Goal: Find specific page/section: Find specific page/section

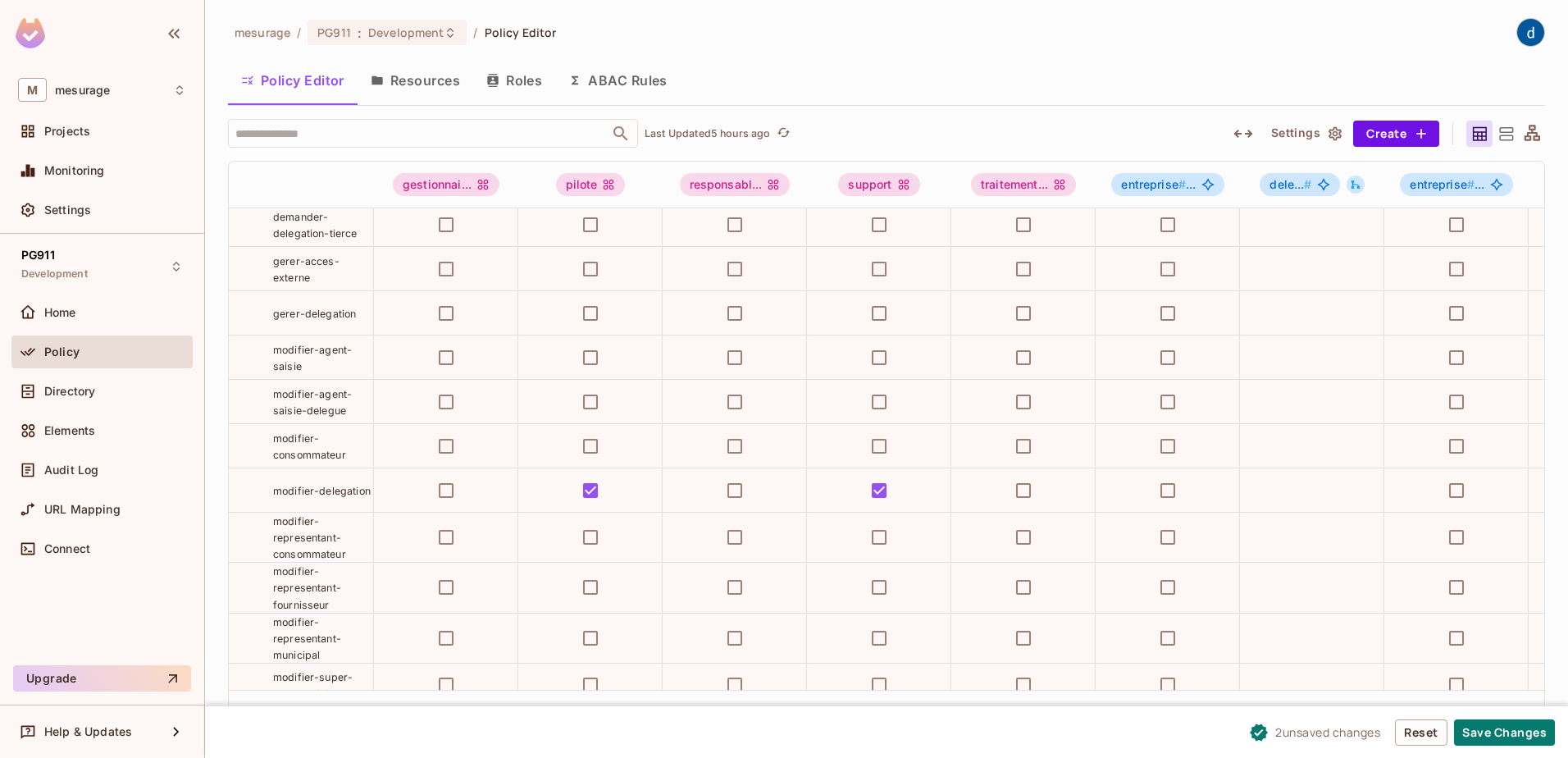
scroll to position [908, 0]
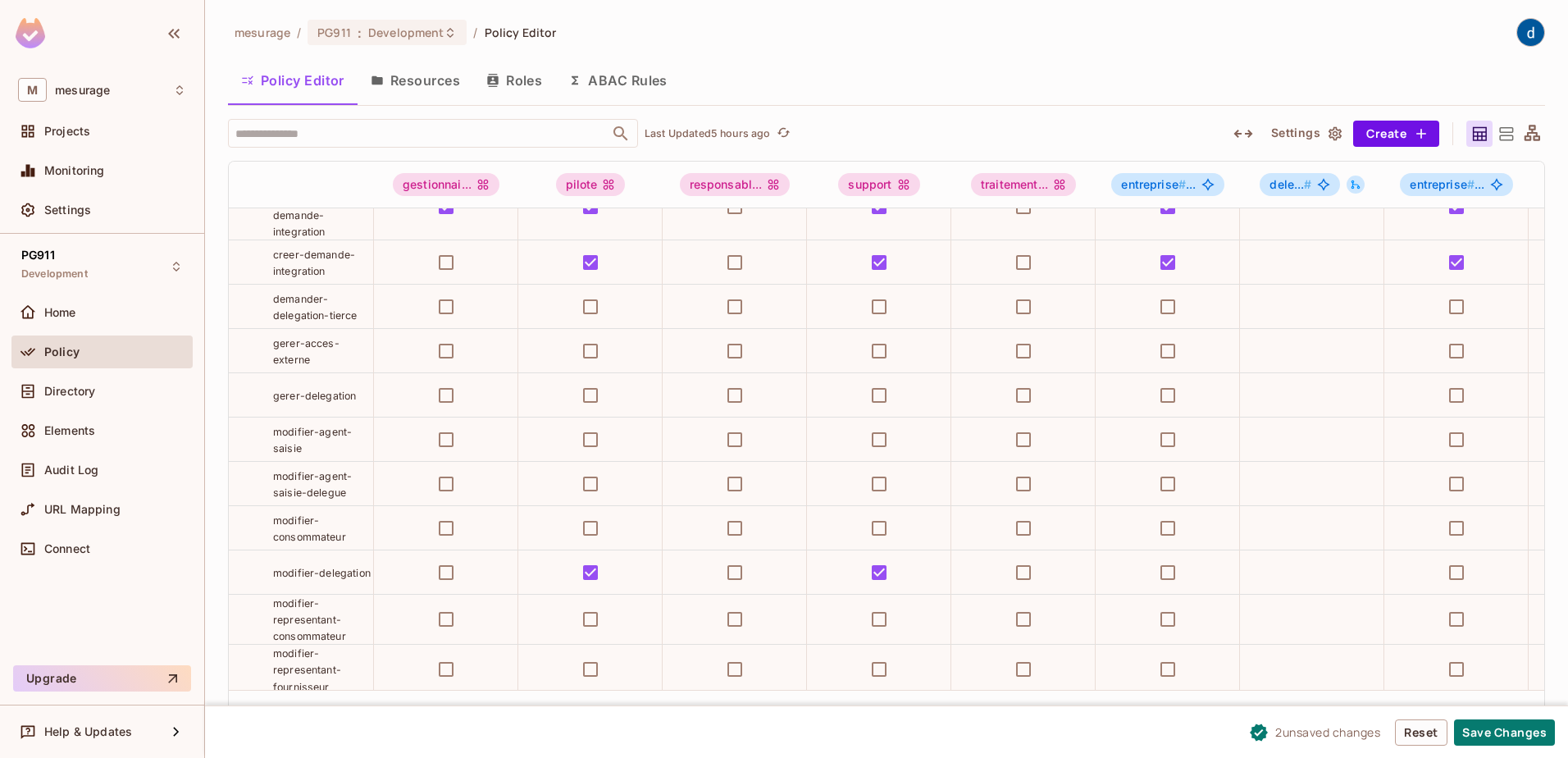
click at [871, 65] on div "Policy Editor Resources Roles ABAC Rules" at bounding box center [887, 81] width 1317 height 41
click at [296, 130] on input "text" at bounding box center [419, 133] width 375 height 29
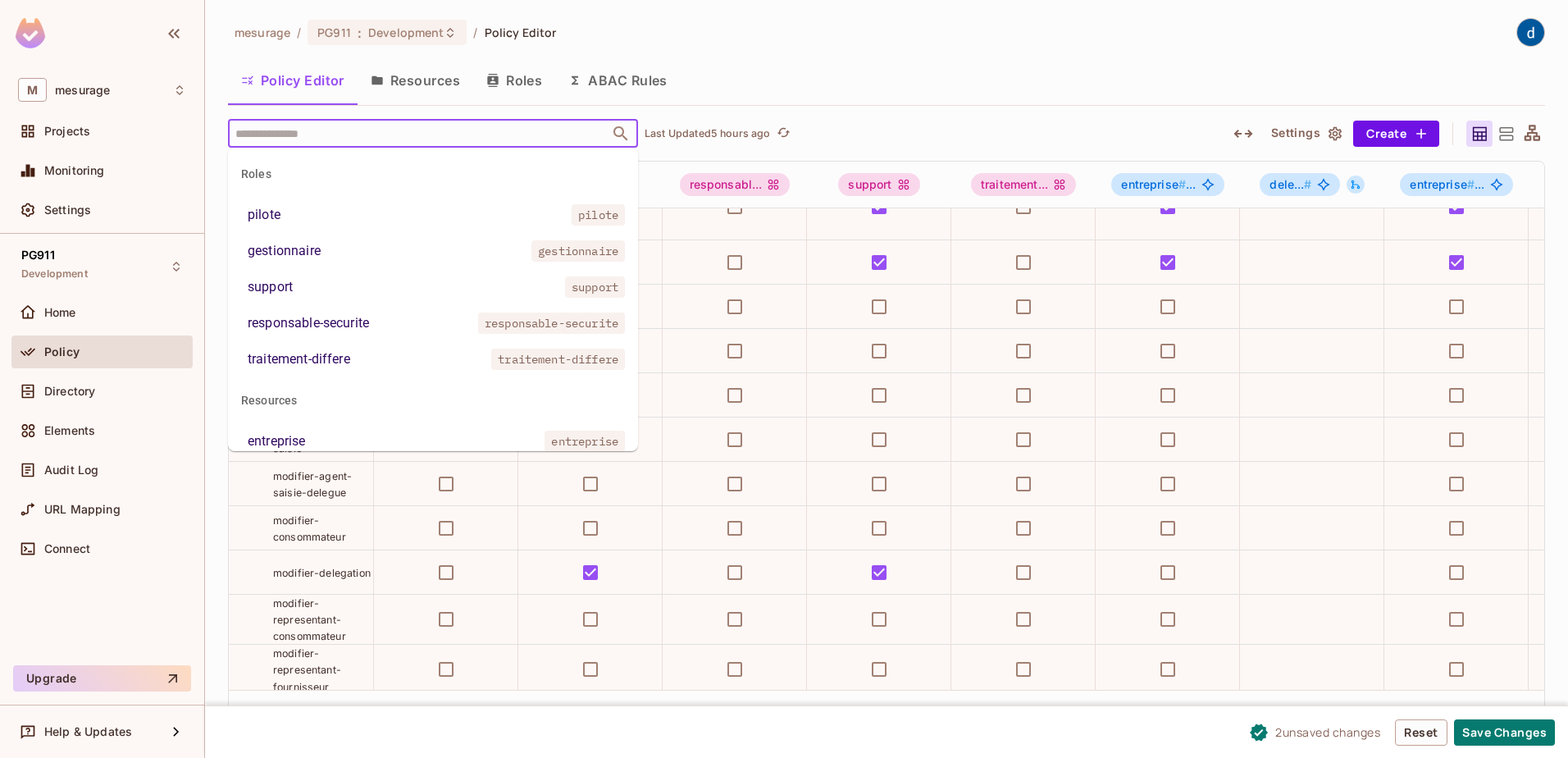
paste input "**********"
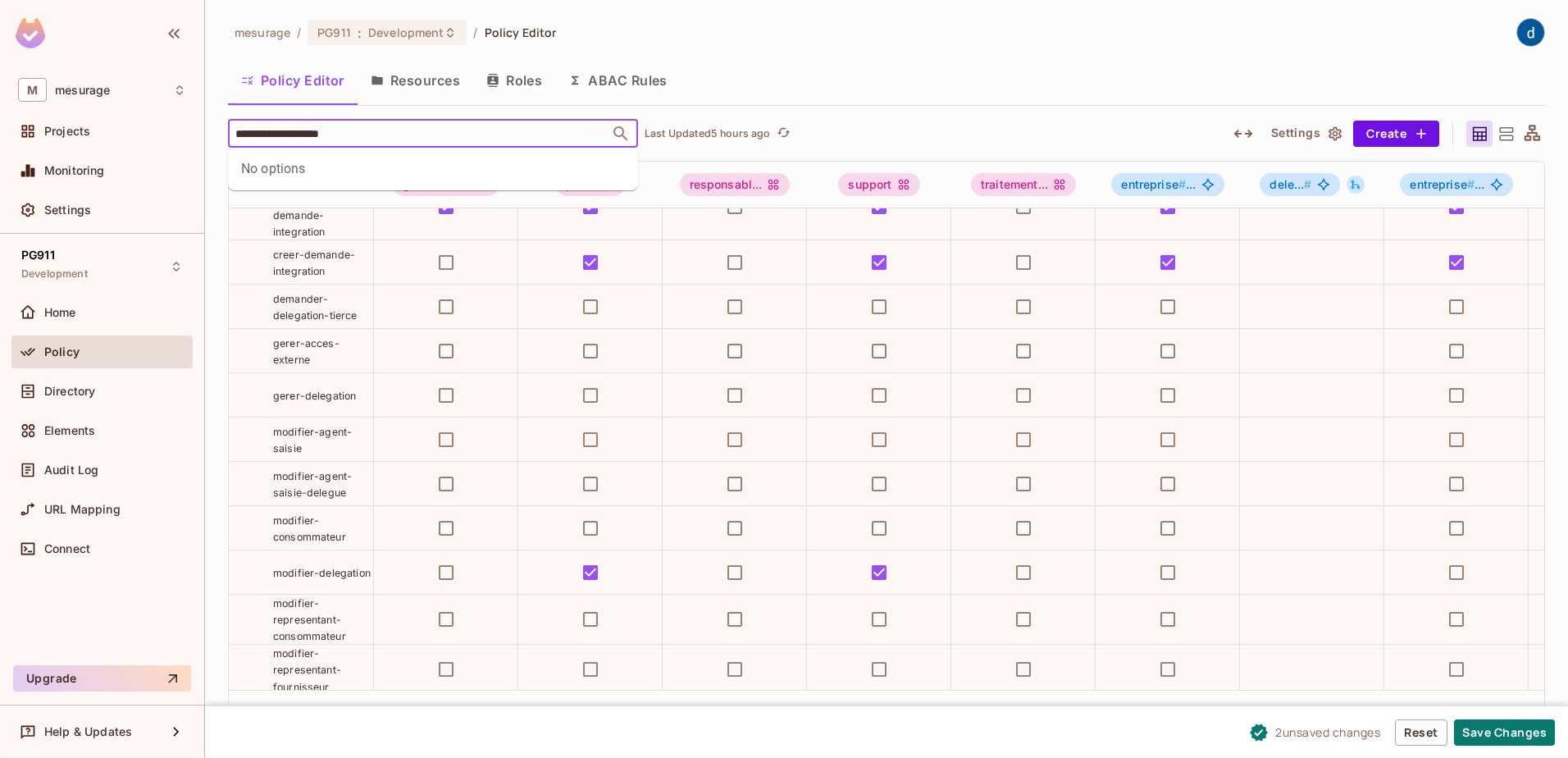
click at [617, 128] on icon "Close" at bounding box center [621, 133] width 19 height 19
click at [619, 128] on icon "Open" at bounding box center [621, 133] width 19 height 19
type input "**********"
click at [300, 130] on input "text" at bounding box center [419, 133] width 375 height 29
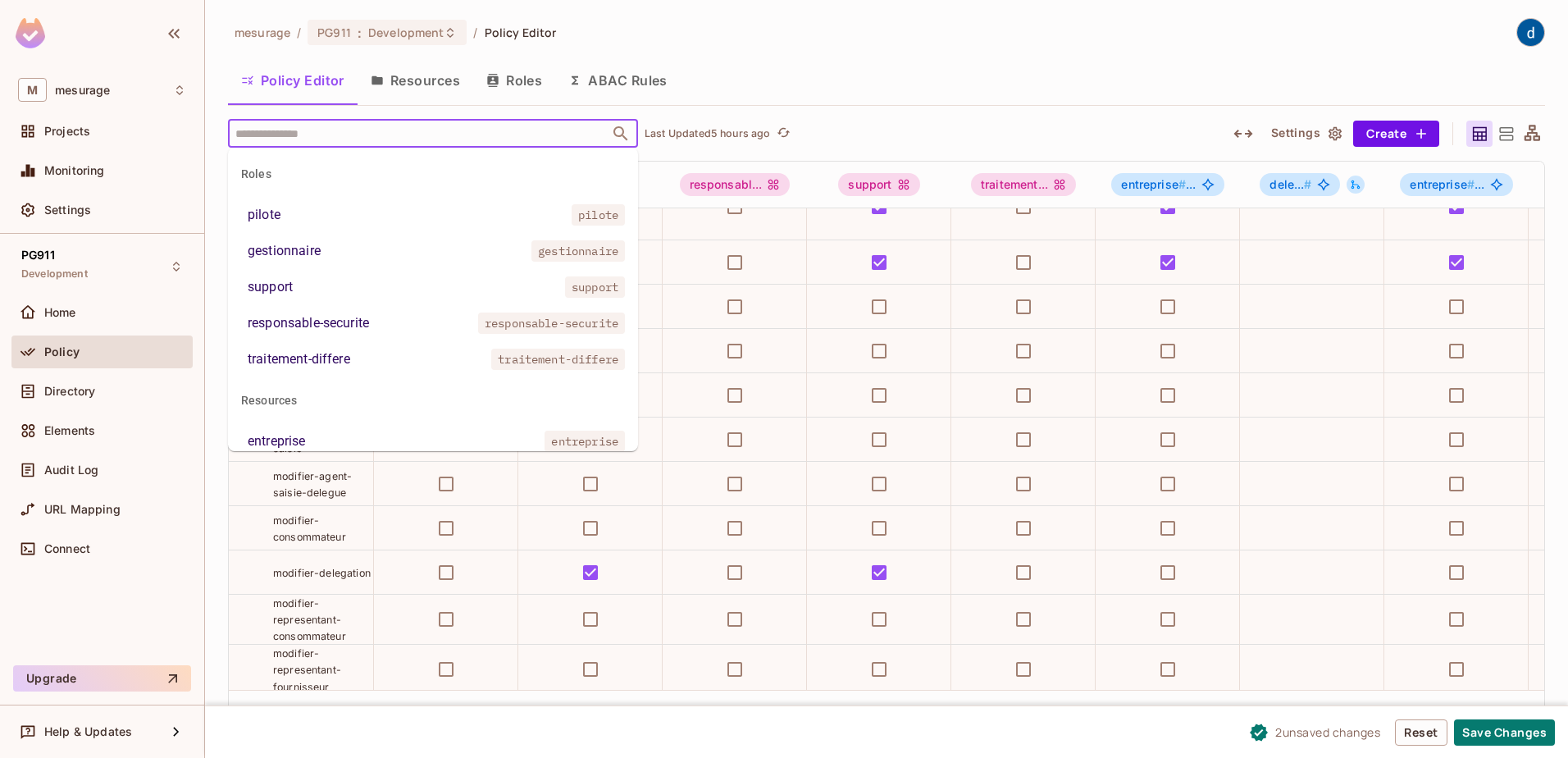
paste input "**********"
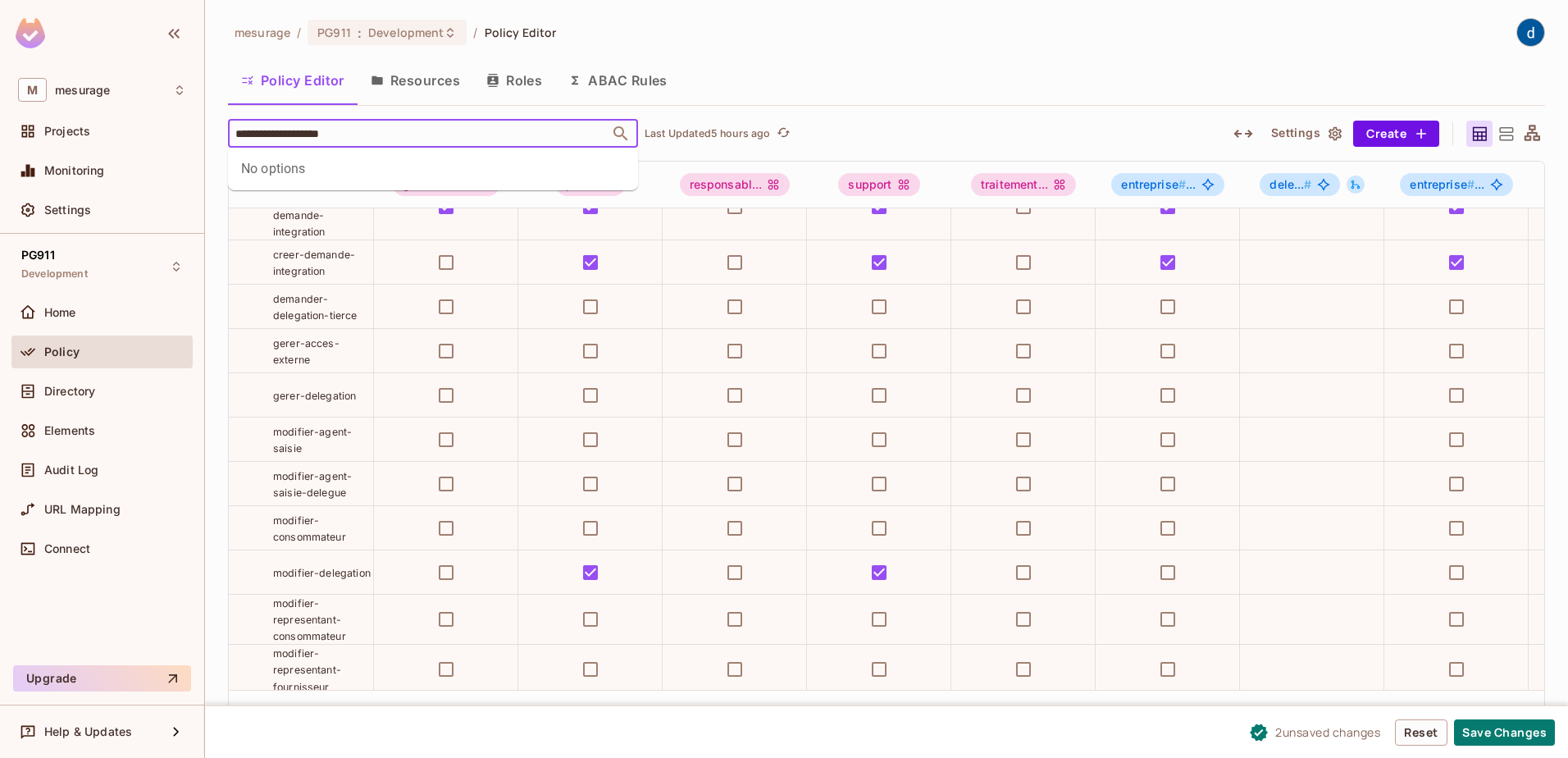
type input "**********"
click at [828, 82] on div "Policy Editor Resources Roles ABAC Rules" at bounding box center [887, 81] width 1317 height 41
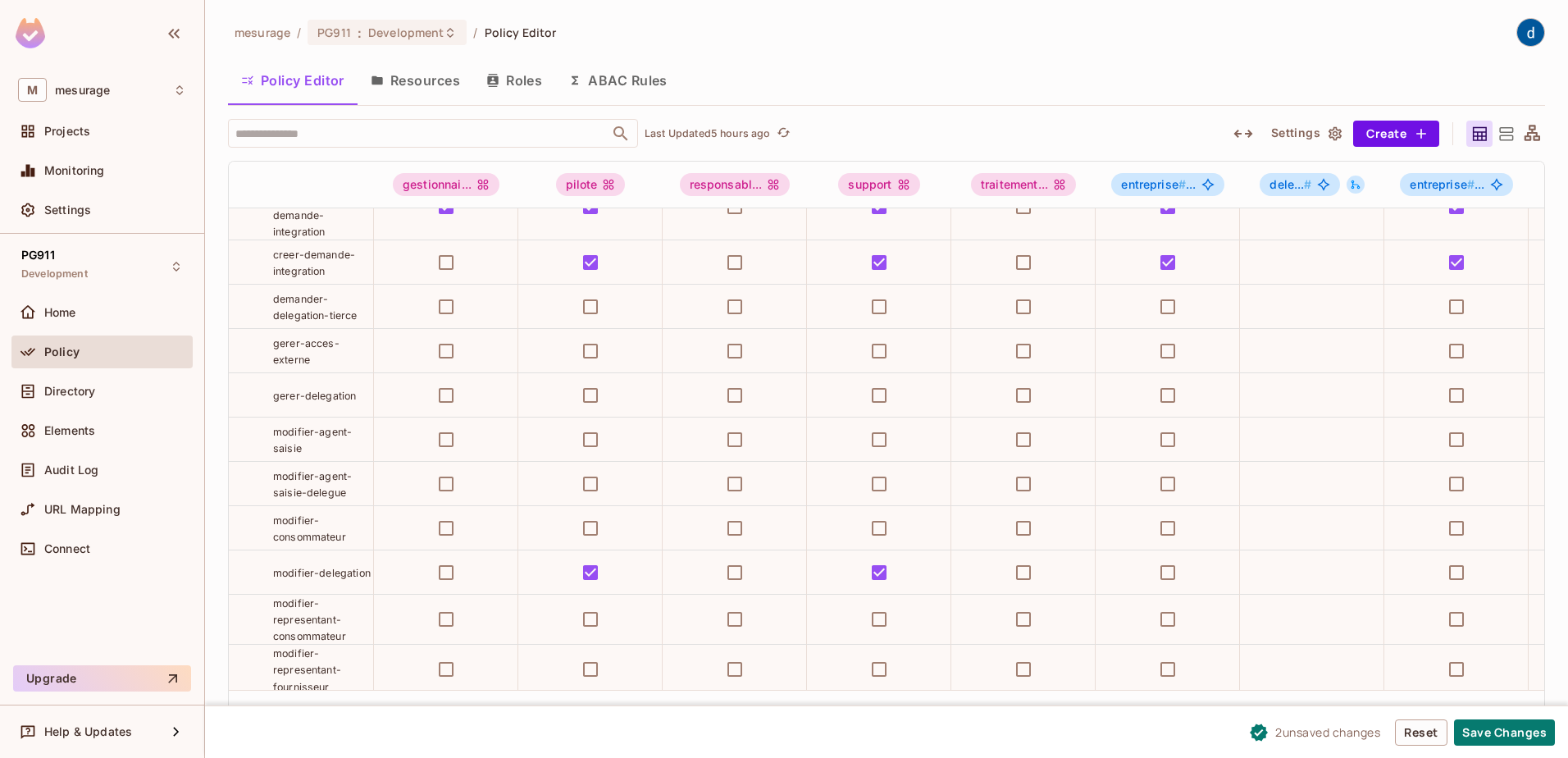
click at [800, 56] on div "mesurage / PG911 : Development / Policy Editor Policy Editor Resources Roles AB…" at bounding box center [887, 376] width 1317 height 716
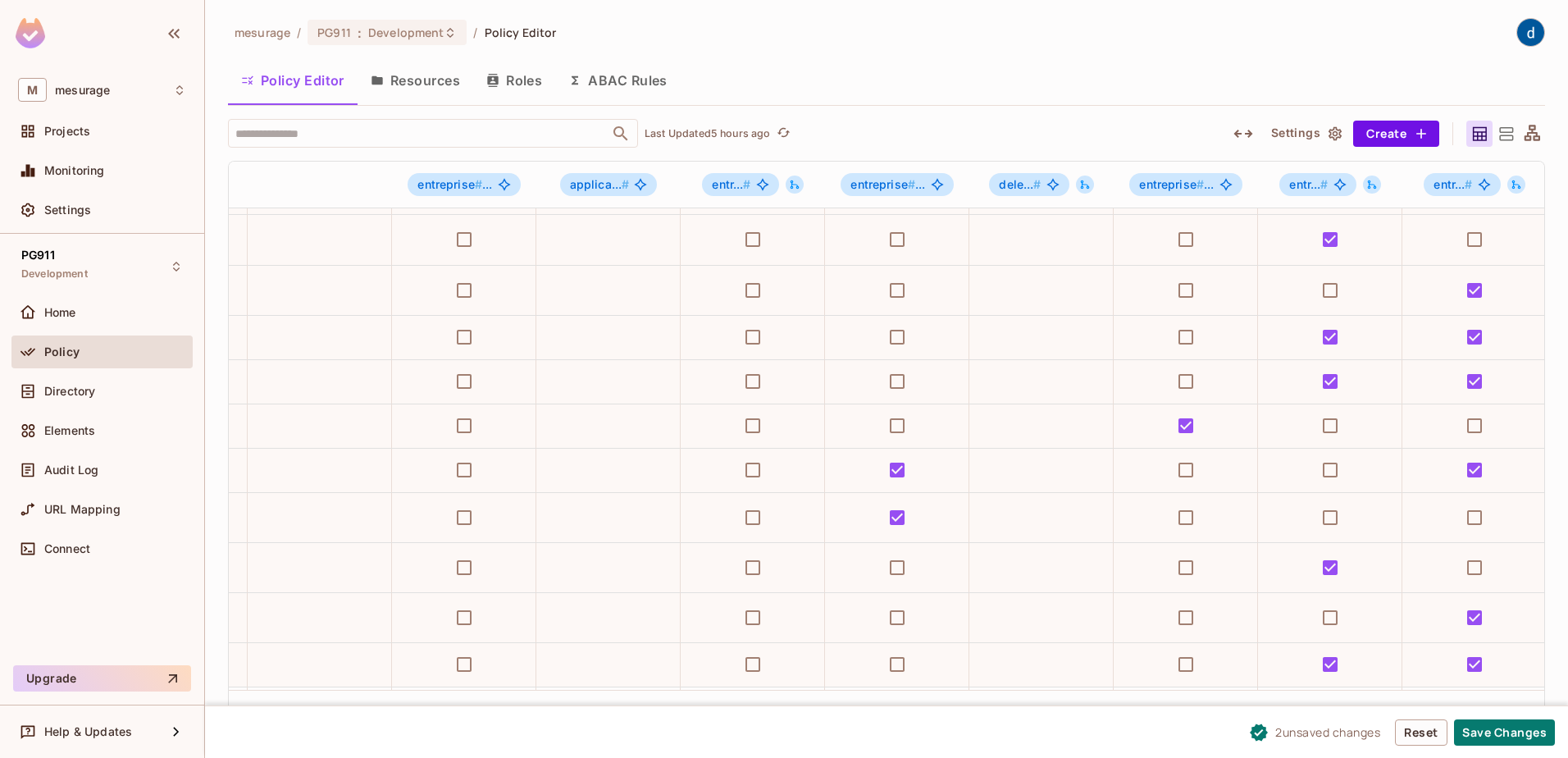
scroll to position [1337, 1028]
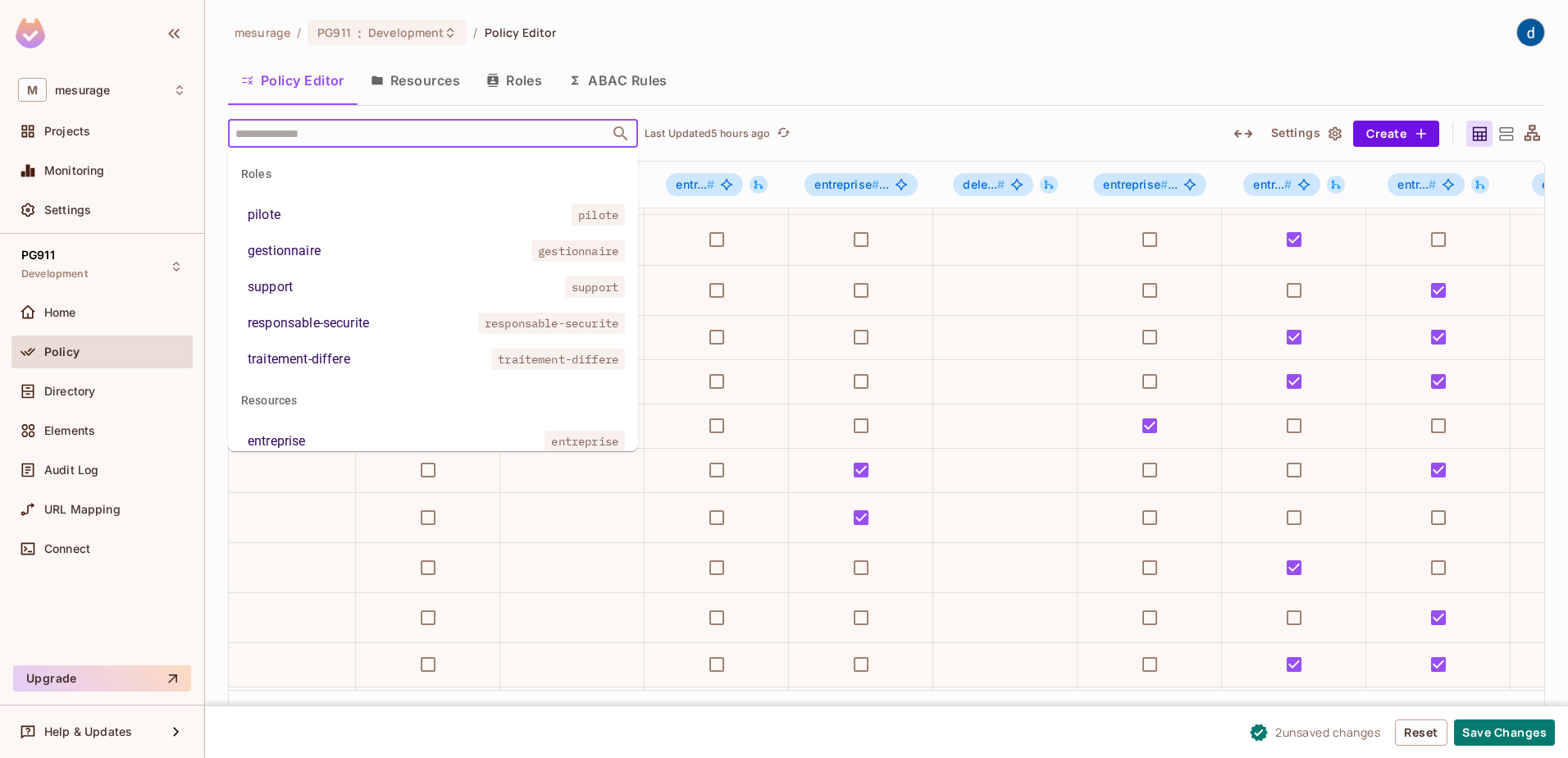
click at [342, 136] on input "text" at bounding box center [419, 133] width 375 height 29
paste input "**********"
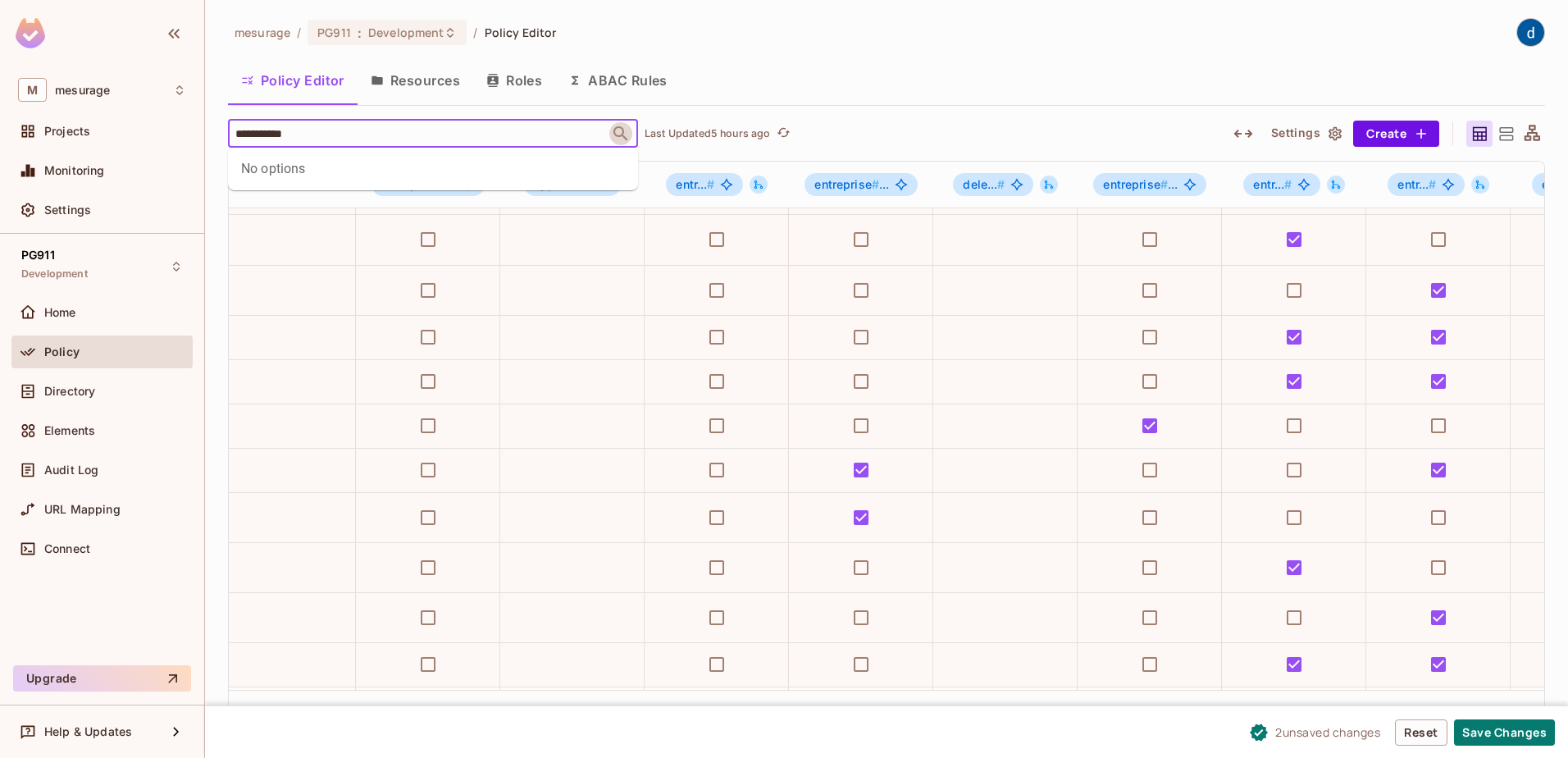
click at [620, 131] on icon "Close" at bounding box center [621, 133] width 19 height 19
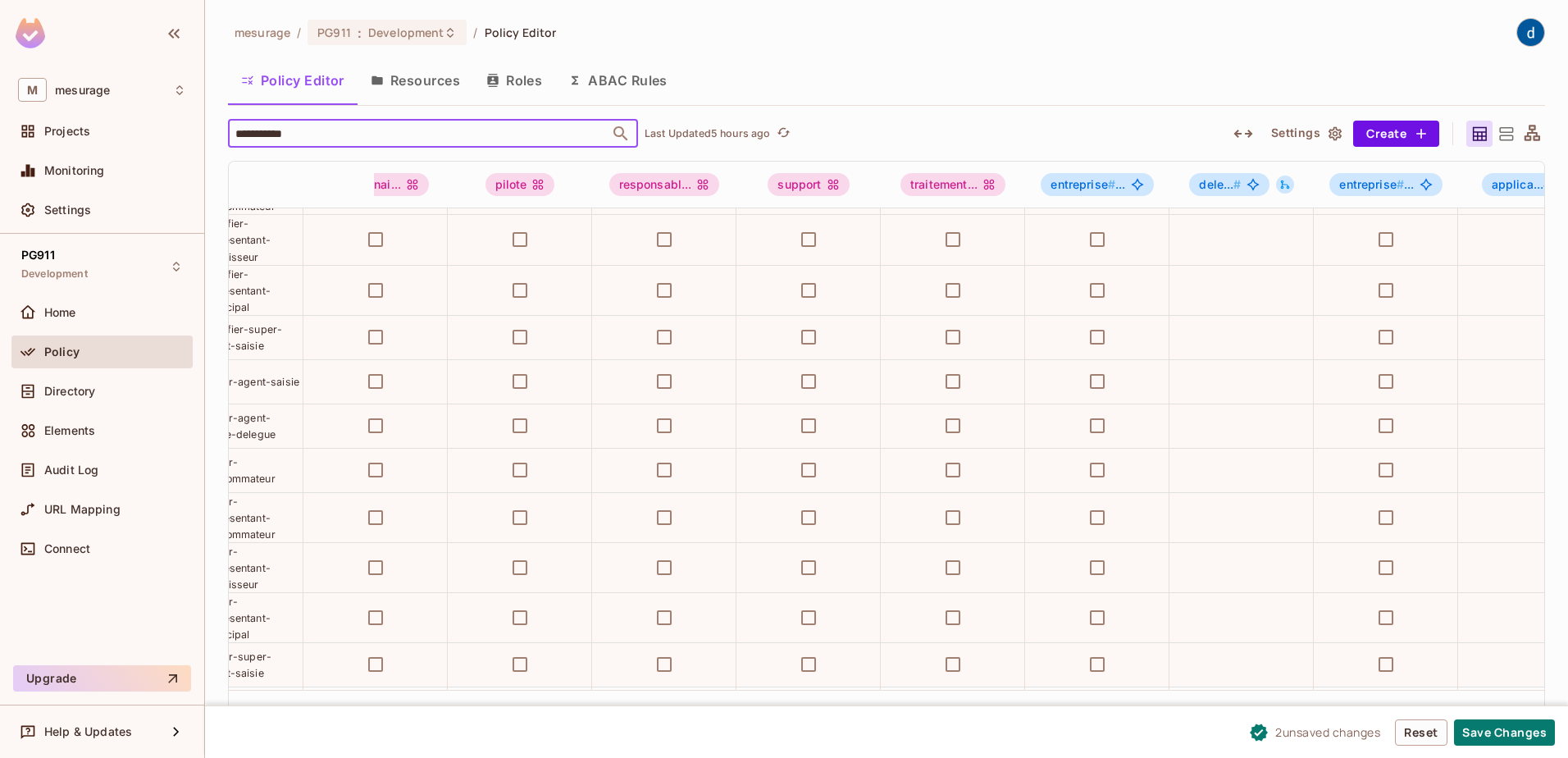
scroll to position [1337, 0]
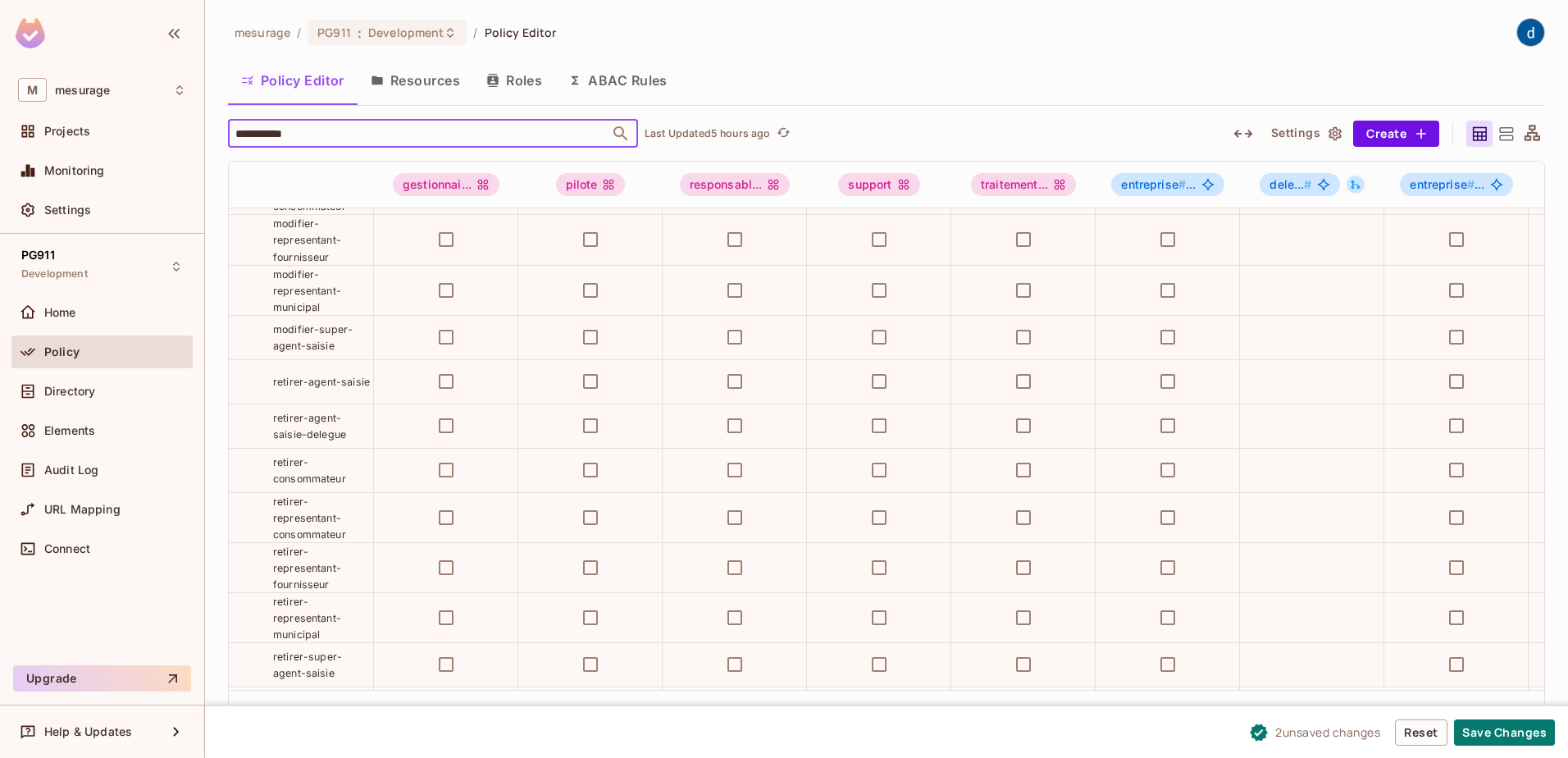
type input "**********"
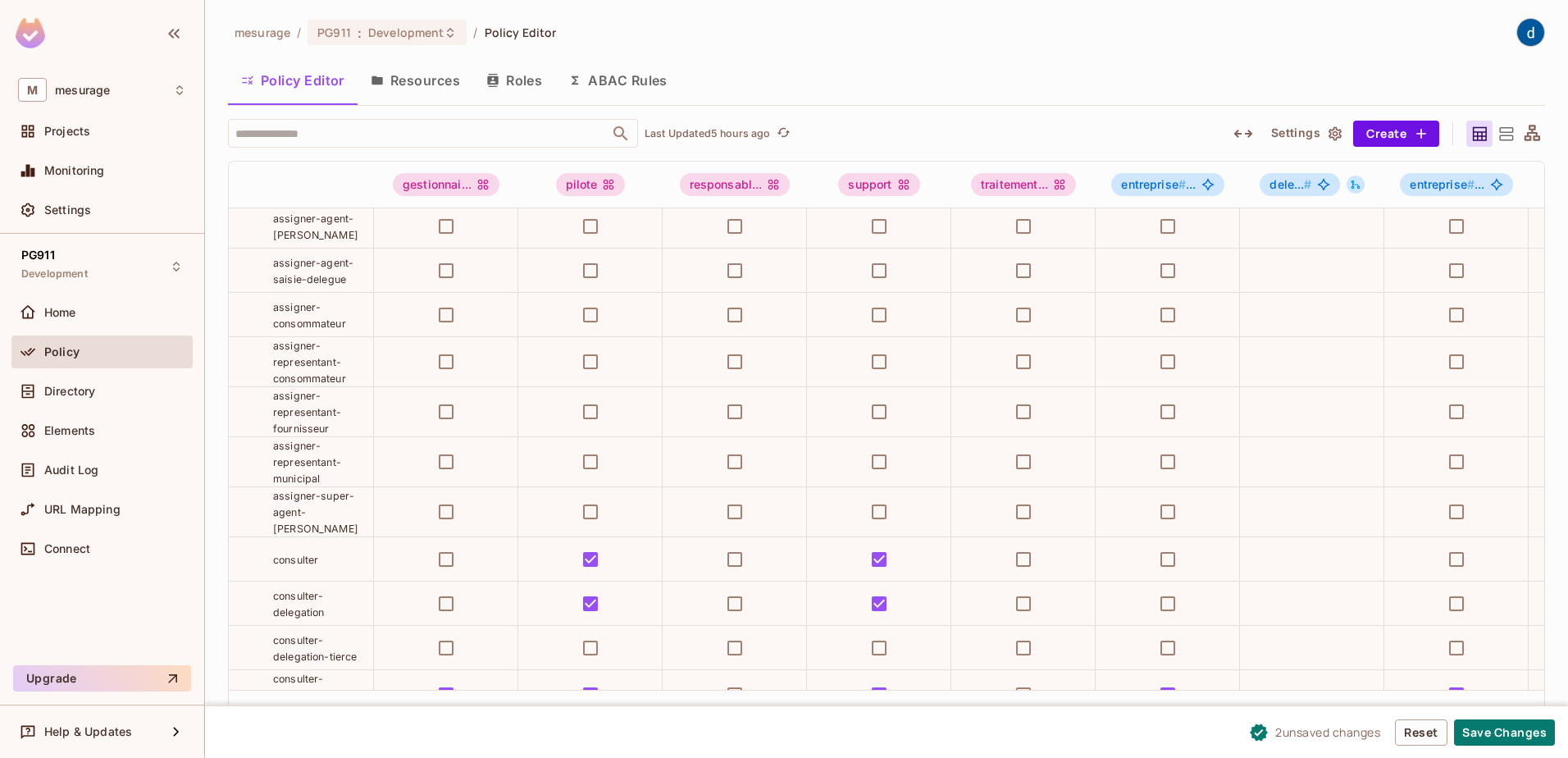
click at [426, 82] on button "Resources" at bounding box center [415, 81] width 116 height 41
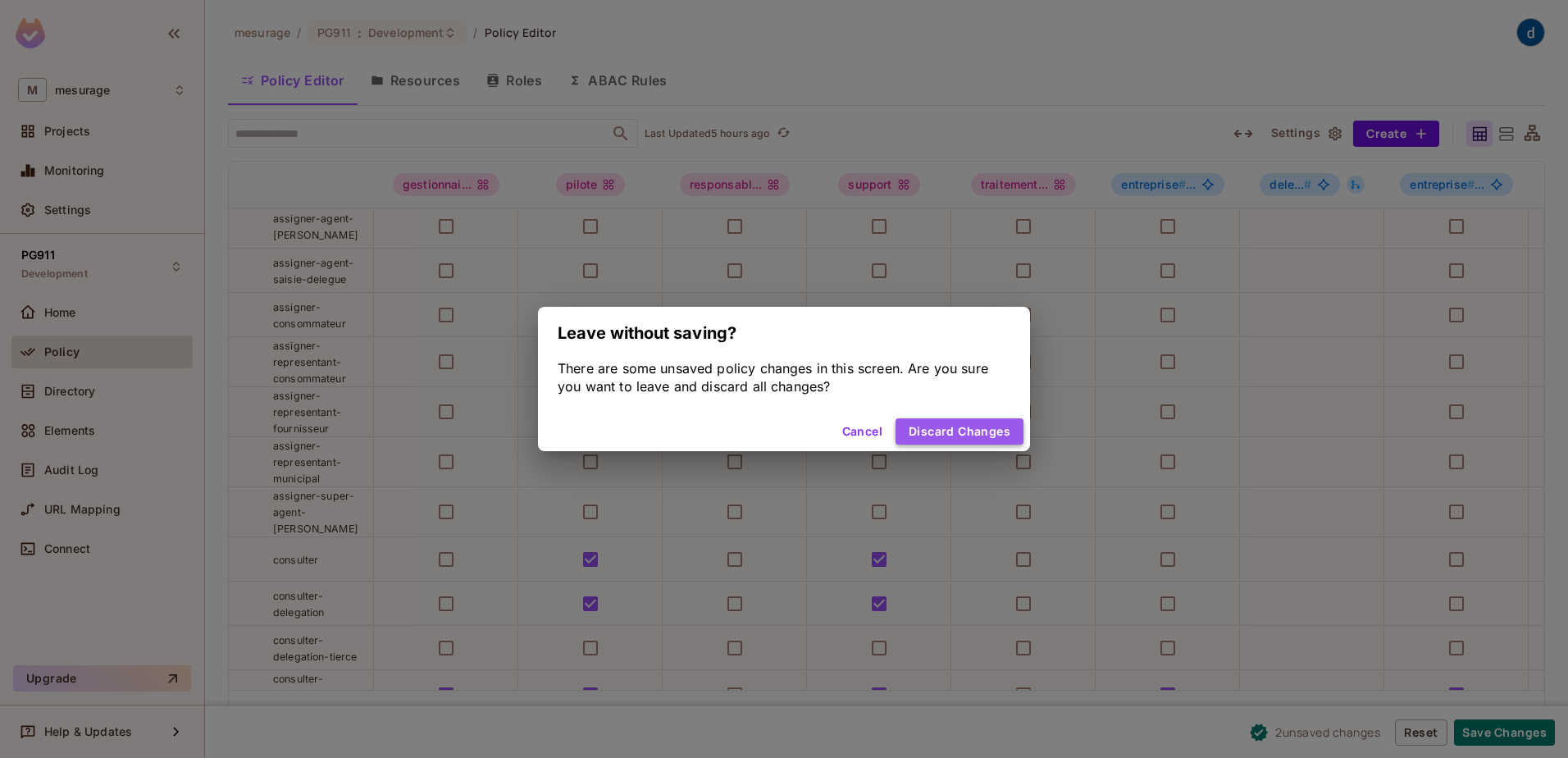
click at [937, 429] on button "Discard Changes" at bounding box center [959, 431] width 128 height 26
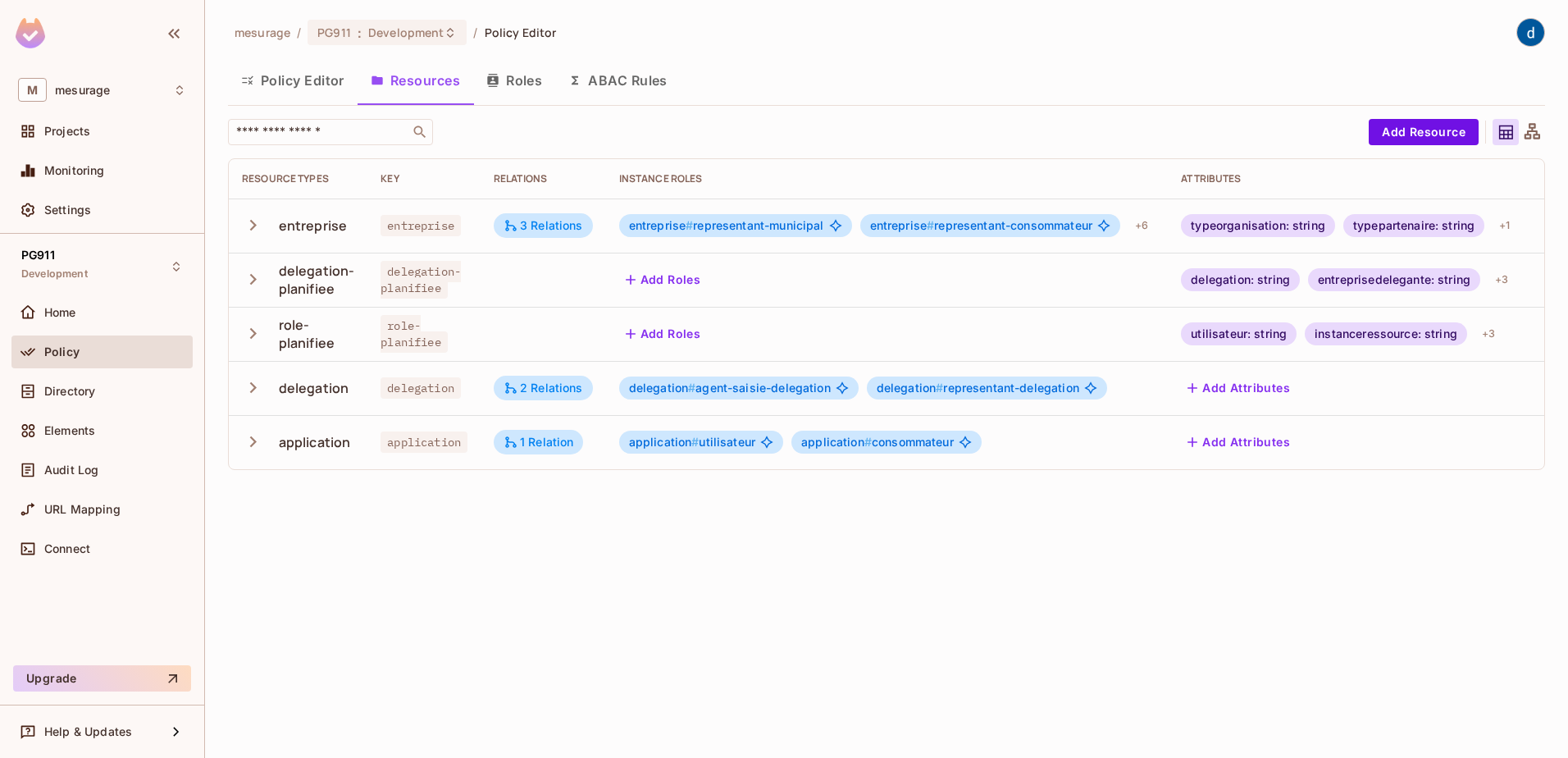
click at [413, 71] on button "Resources" at bounding box center [415, 81] width 116 height 41
click at [545, 227] on div "3 Relations" at bounding box center [543, 224] width 80 height 15
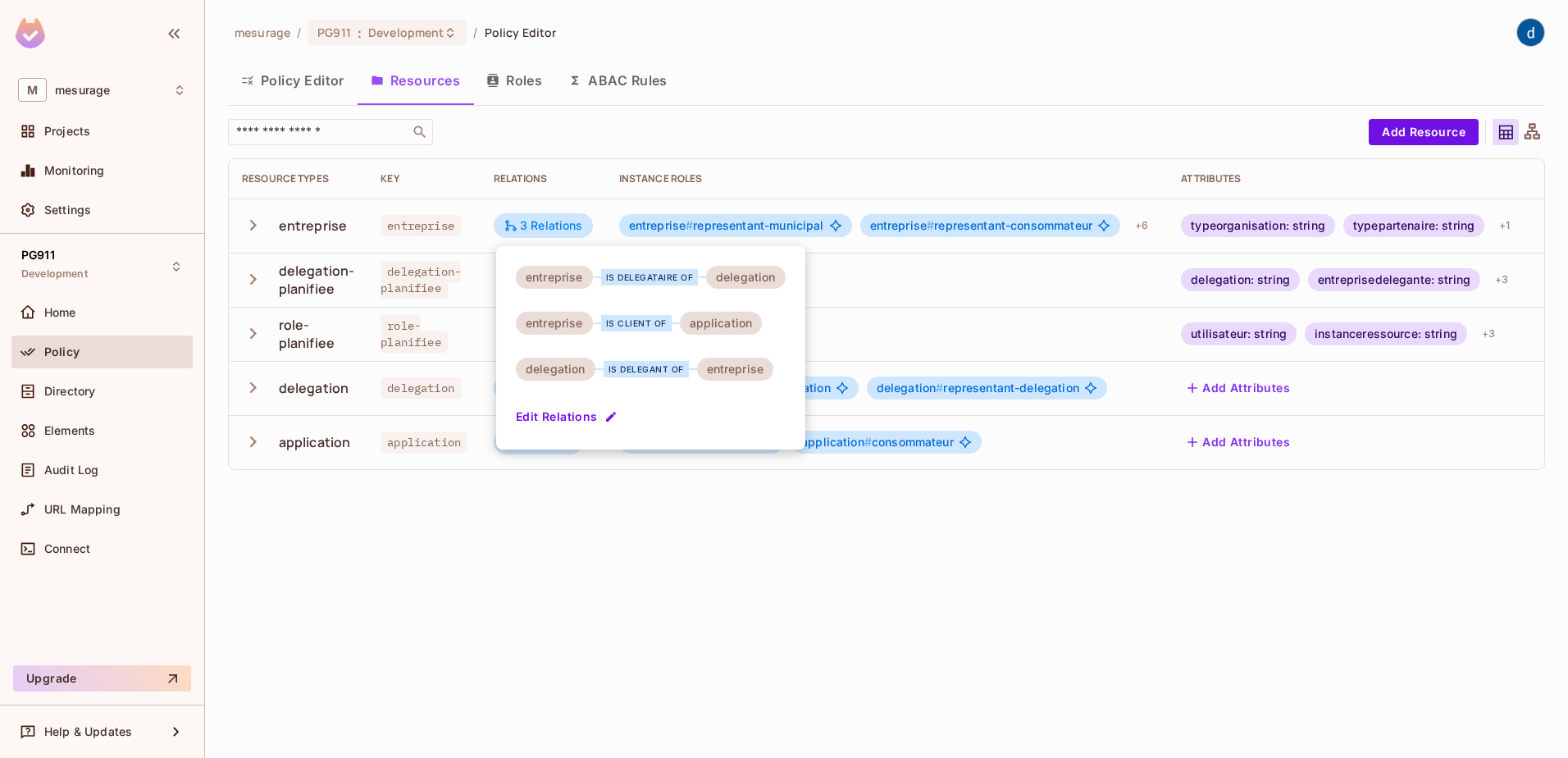
click at [697, 225] on div at bounding box center [784, 379] width 1568 height 758
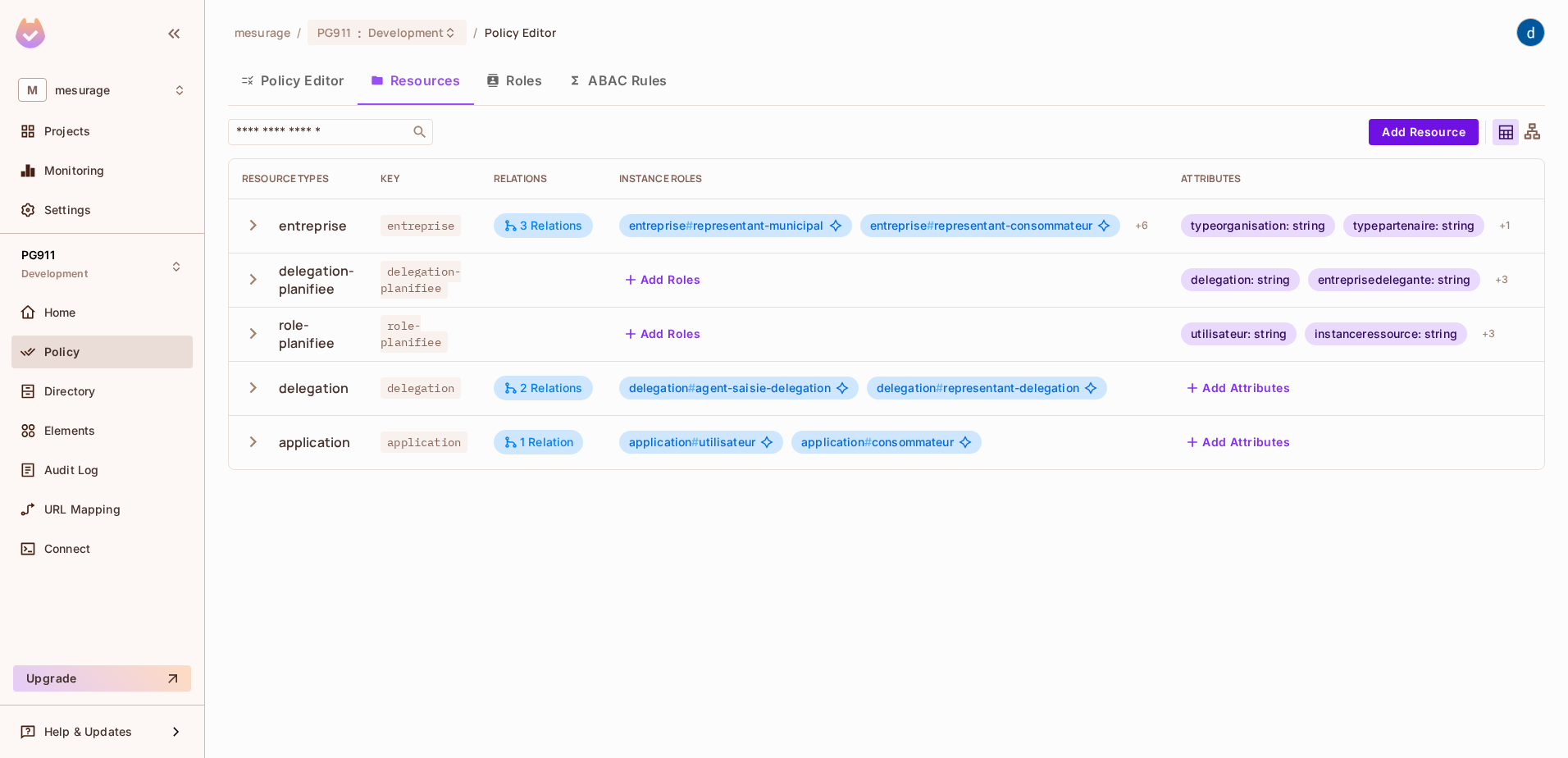
click at [697, 225] on span "entreprise # representant-municipal" at bounding box center [726, 224] width 195 height 13
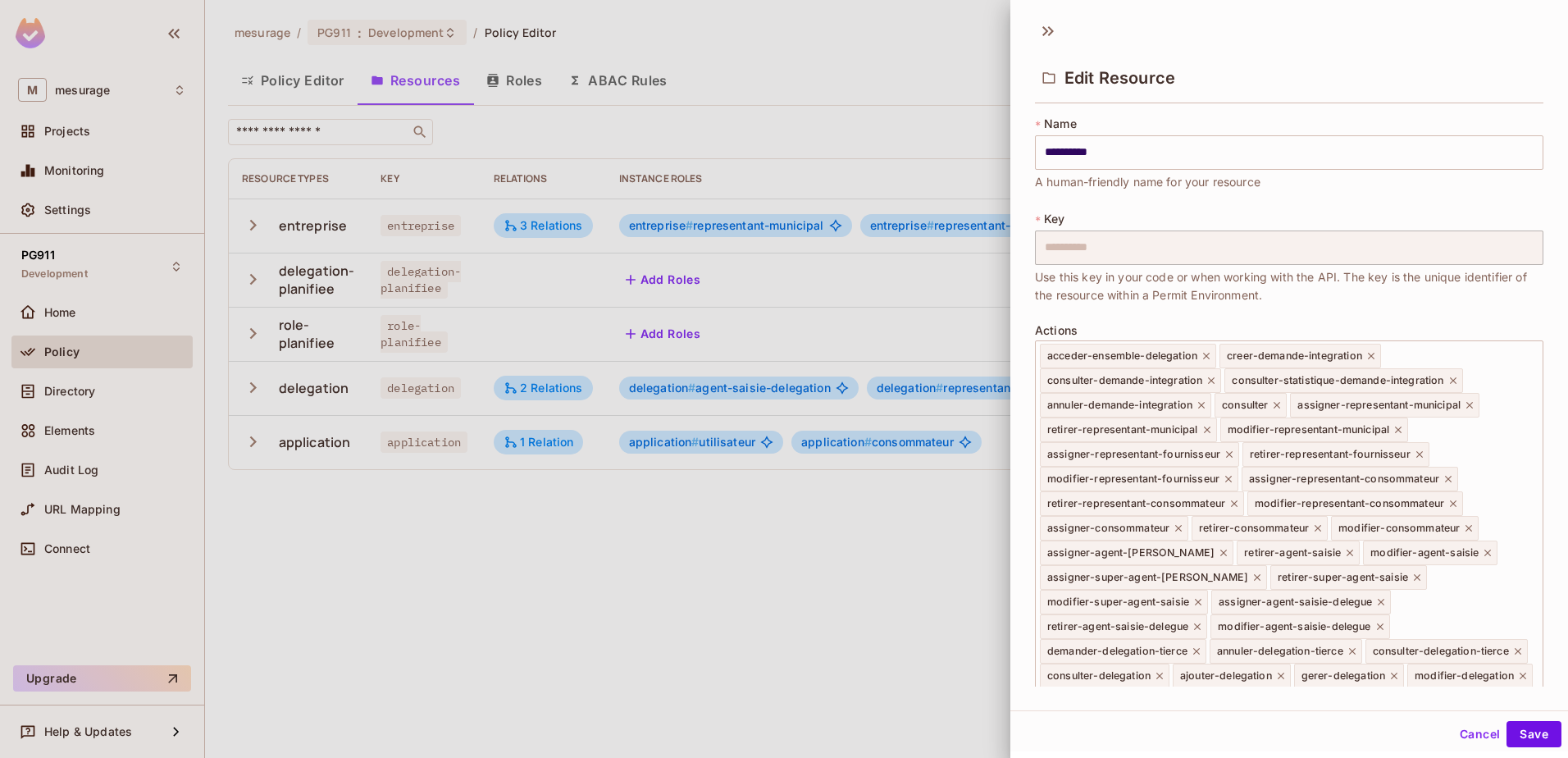
click at [719, 228] on div at bounding box center [784, 379] width 1568 height 758
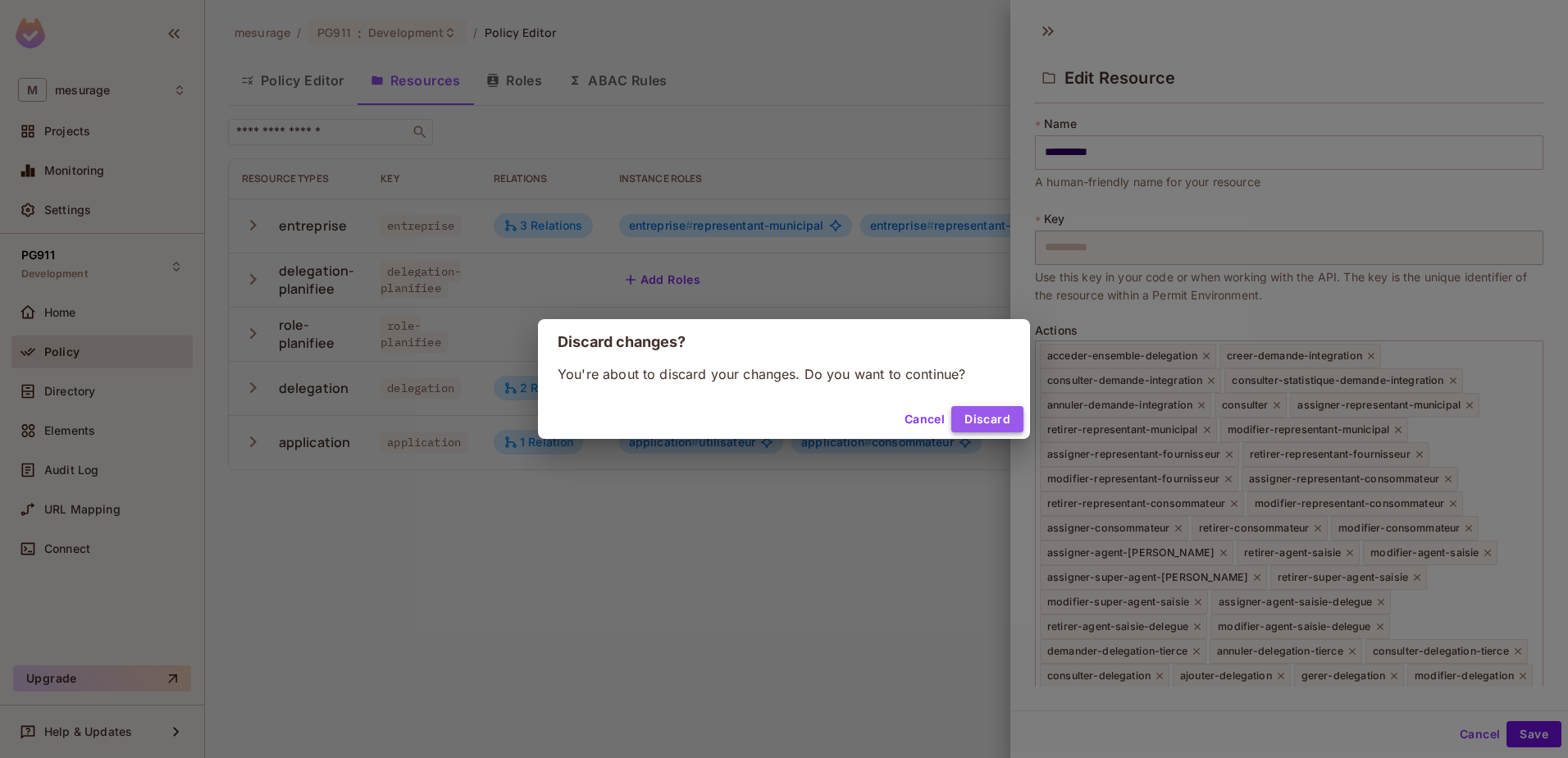
click at [973, 422] on button "Discard" at bounding box center [988, 419] width 72 height 26
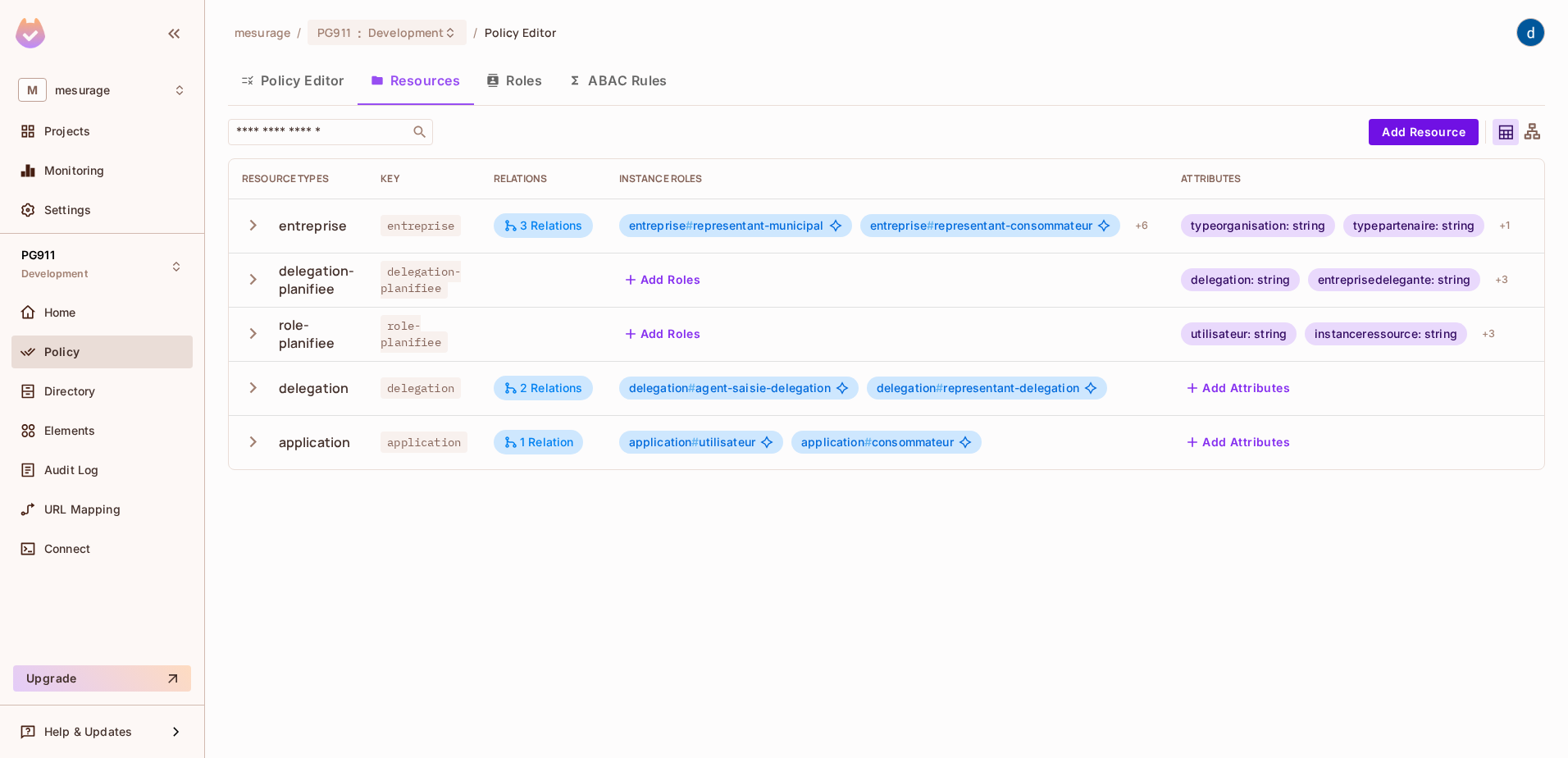
click at [743, 222] on span "entreprise # representant-municipal" at bounding box center [726, 224] width 195 height 13
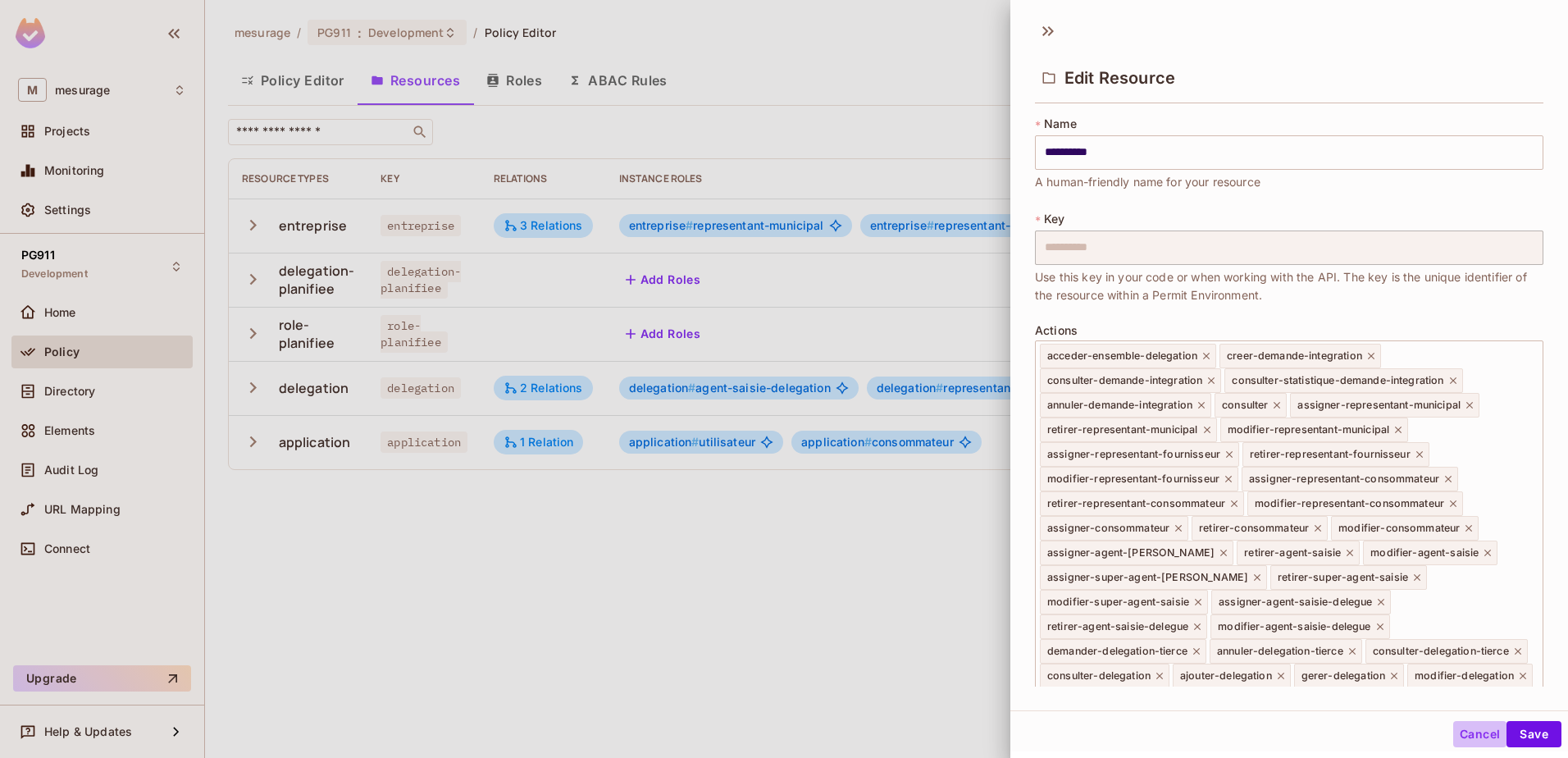
click at [1474, 736] on button "Cancel" at bounding box center [1480, 734] width 53 height 26
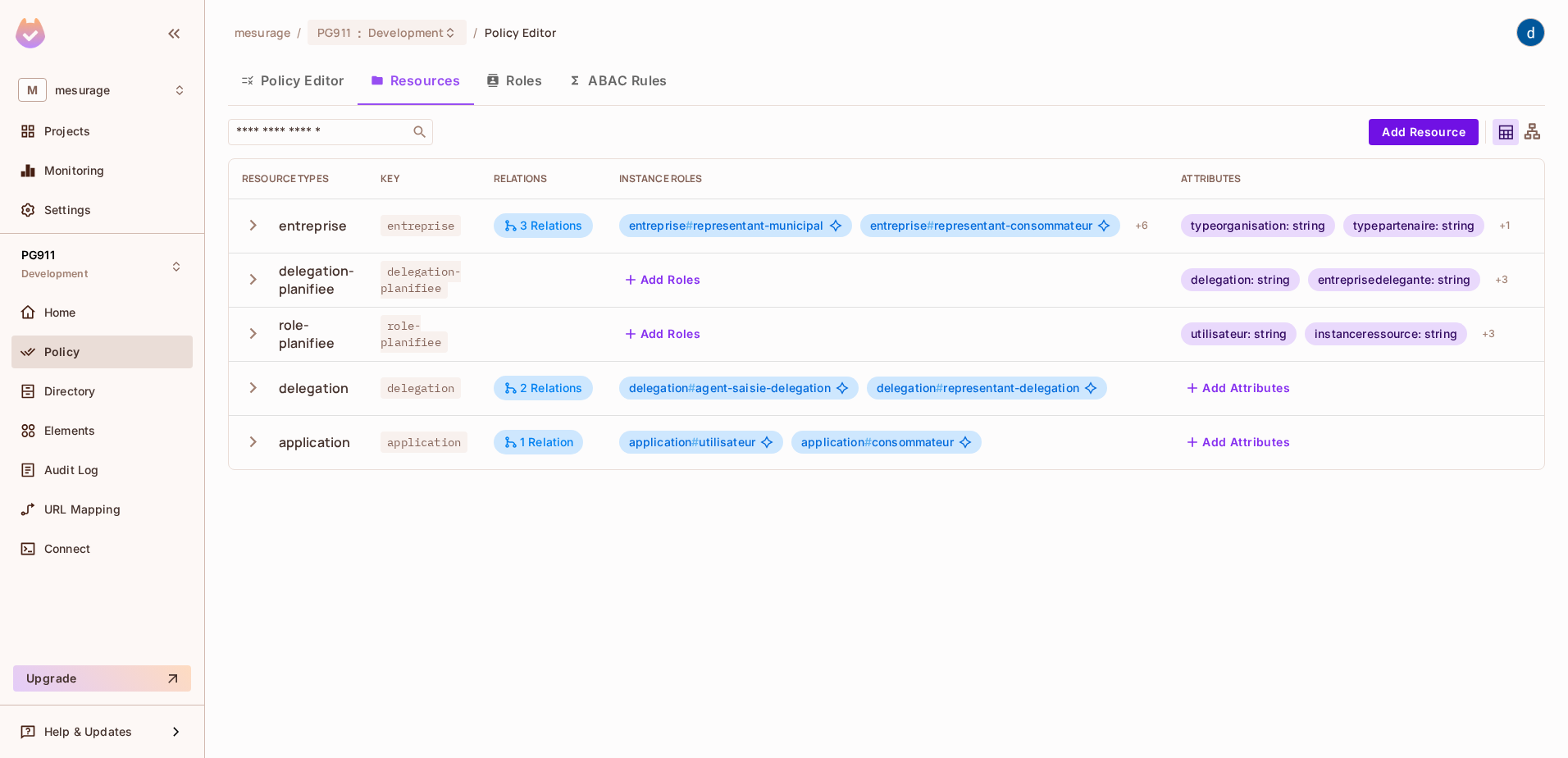
click at [1257, 227] on div "typeorganisation: string" at bounding box center [1258, 225] width 155 height 23
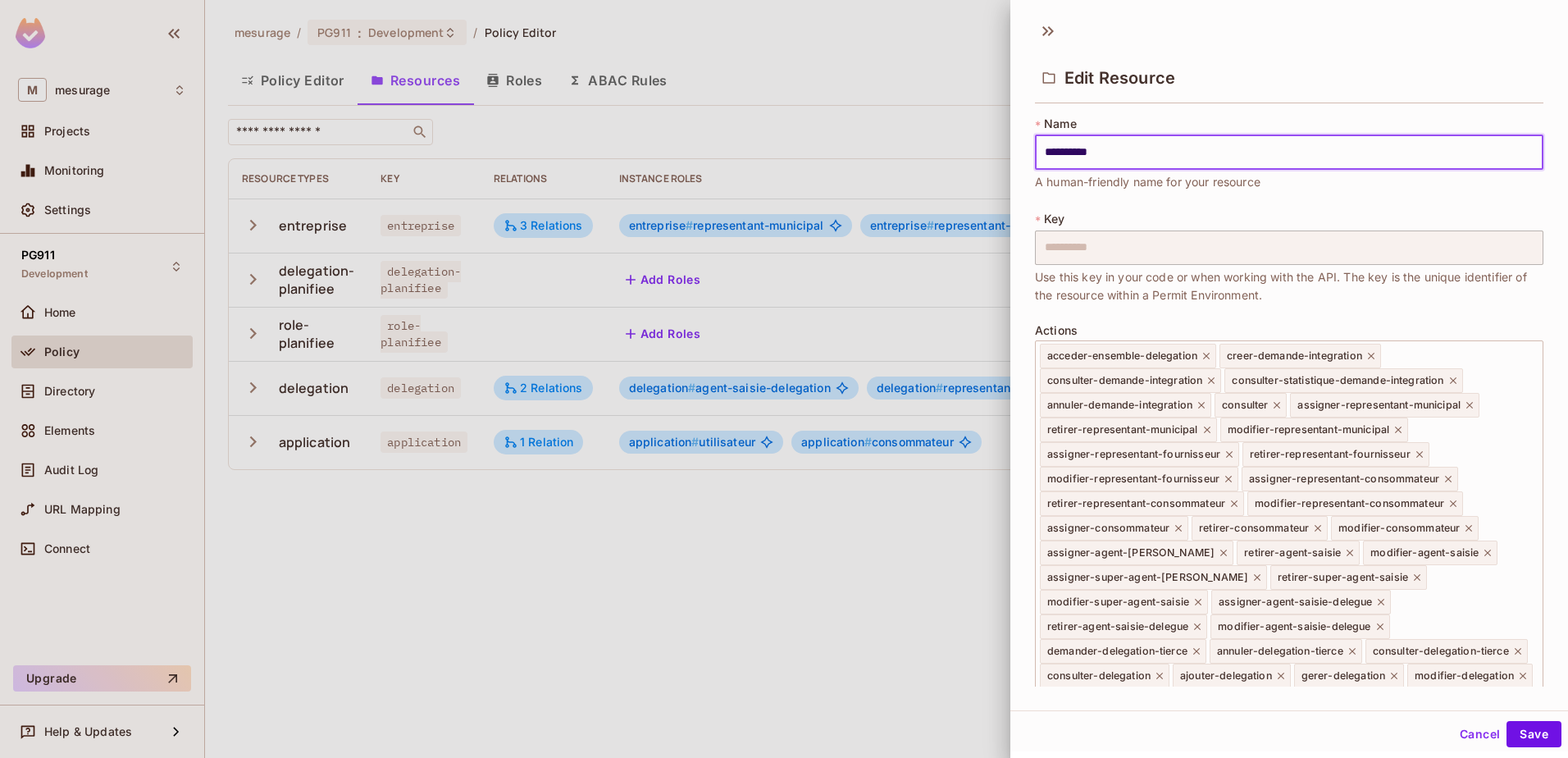
click at [1464, 735] on button "Cancel" at bounding box center [1480, 734] width 53 height 26
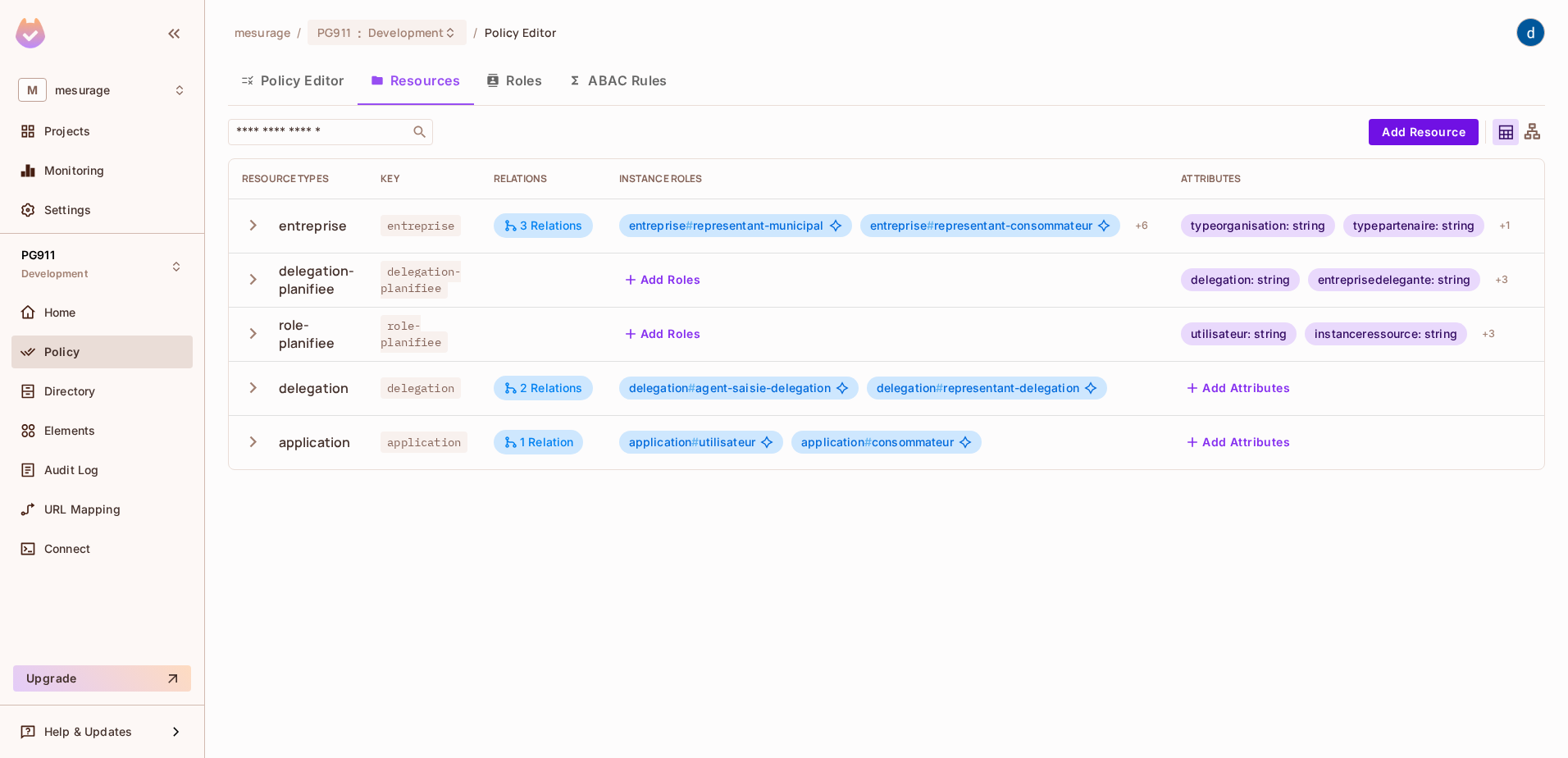
click at [1028, 77] on div "Policy Editor Resources Roles ABAC Rules" at bounding box center [887, 81] width 1317 height 41
click at [1177, 52] on div "mesurage / PG911 : Development / Policy Editor Policy Editor Resources Roles AB…" at bounding box center [887, 251] width 1317 height 465
click at [286, 78] on button "Policy Editor" at bounding box center [293, 81] width 129 height 41
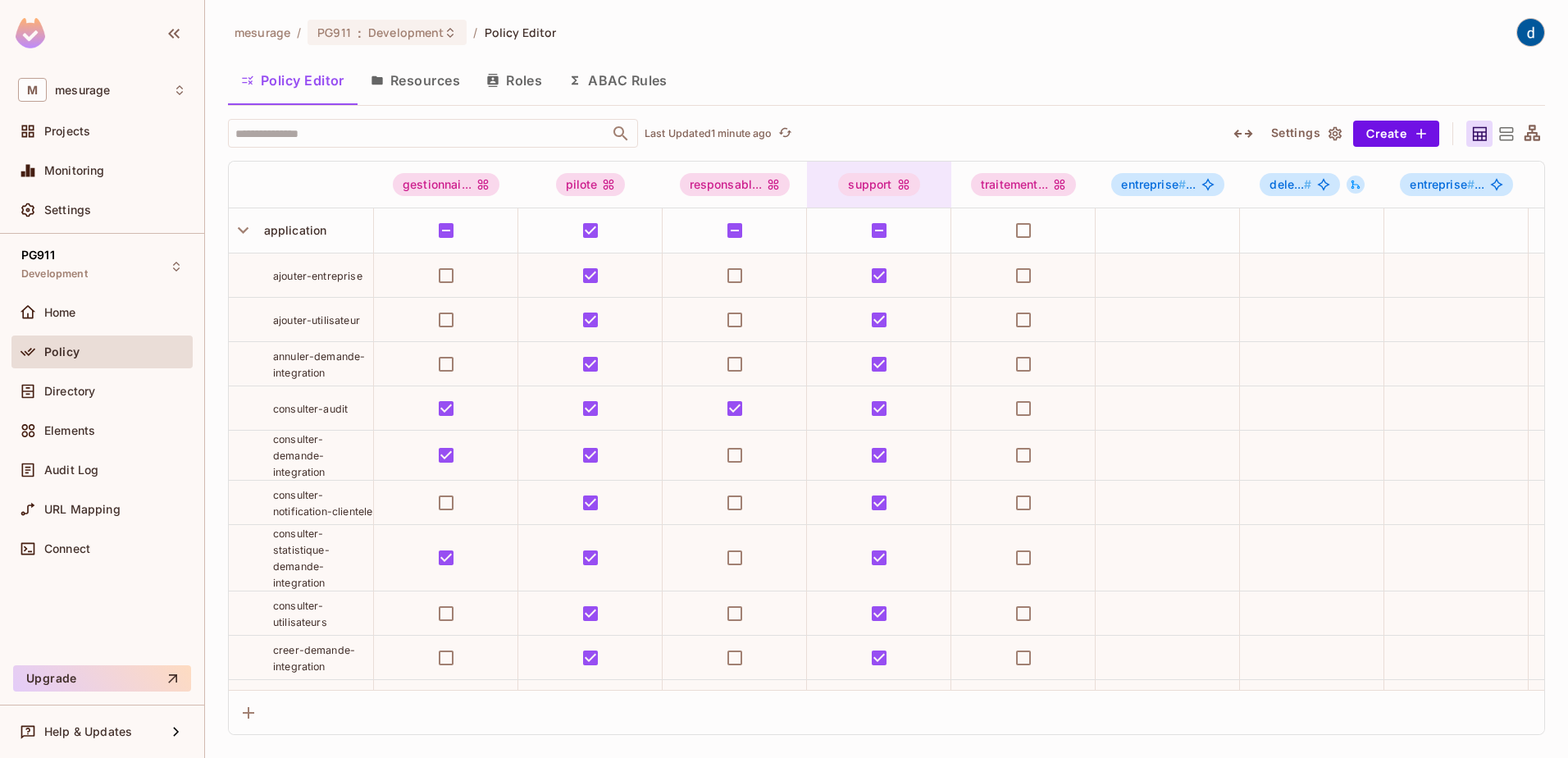
click at [881, 187] on div "support" at bounding box center [879, 185] width 82 height 23
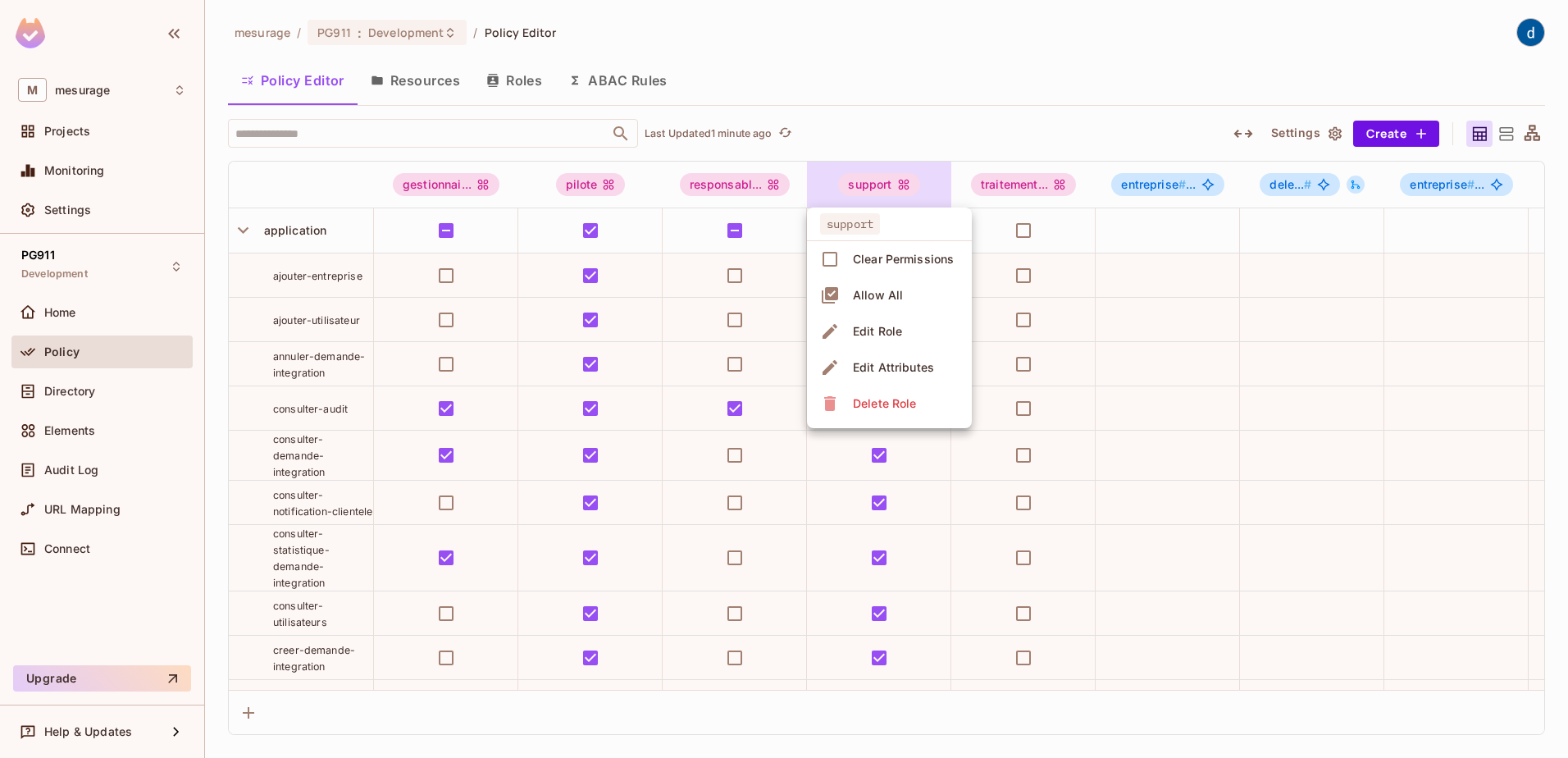
click at [1015, 118] on div at bounding box center [784, 379] width 1568 height 758
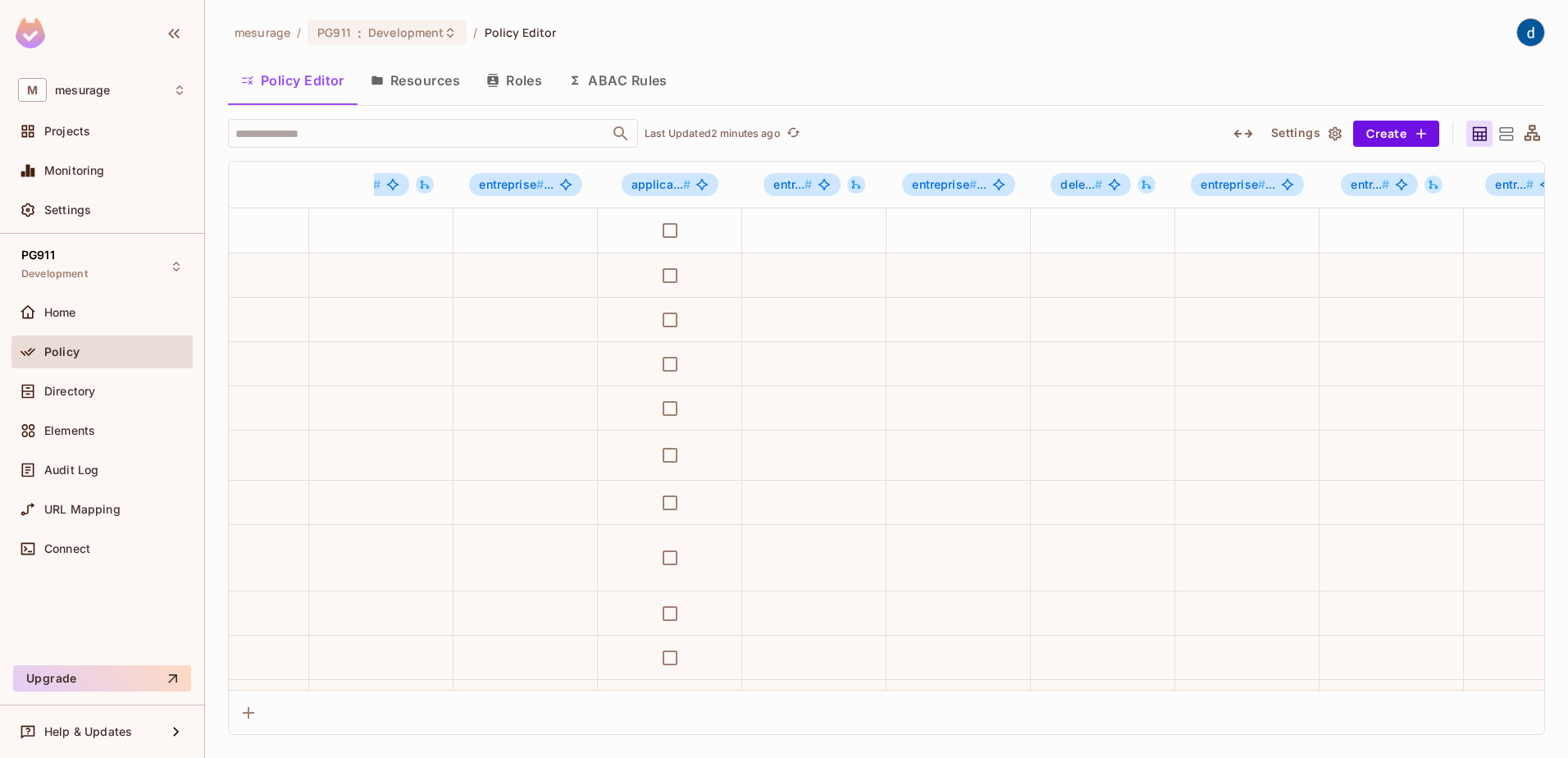
scroll to position [0, 951]
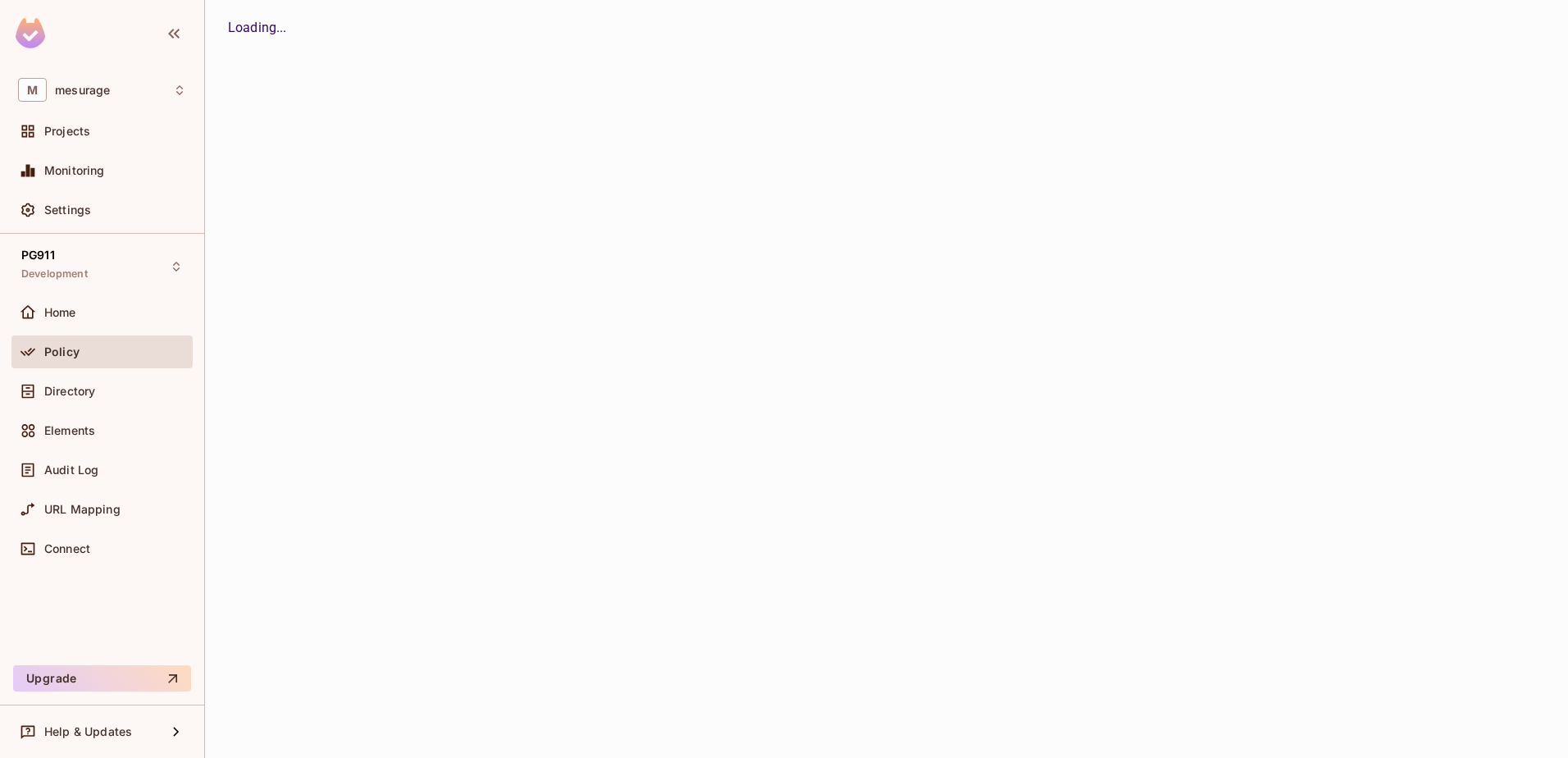
click at [382, 150] on div "Loading..." at bounding box center [887, 379] width 1363 height 758
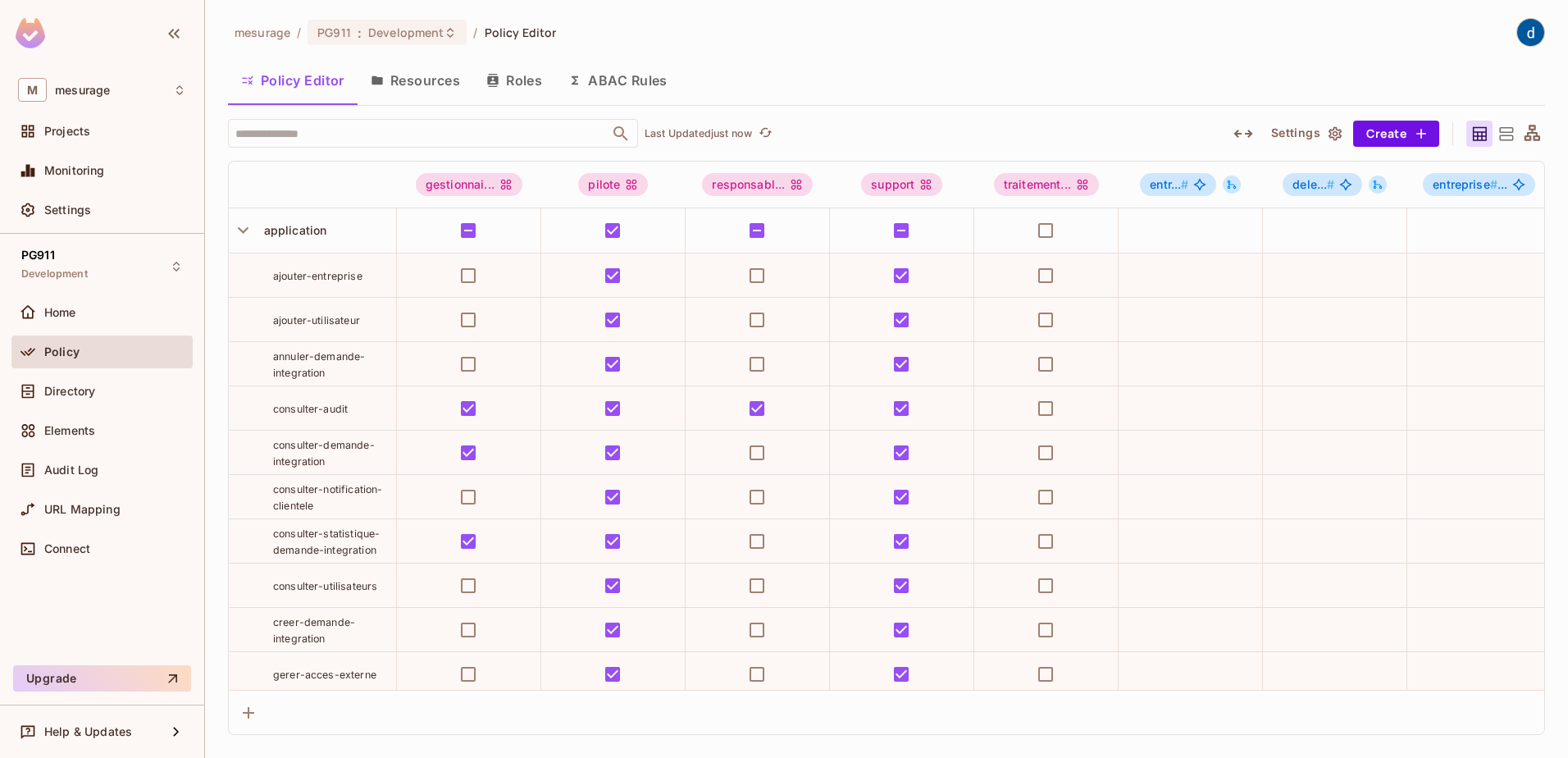
click at [528, 87] on button "Roles" at bounding box center [514, 81] width 82 height 41
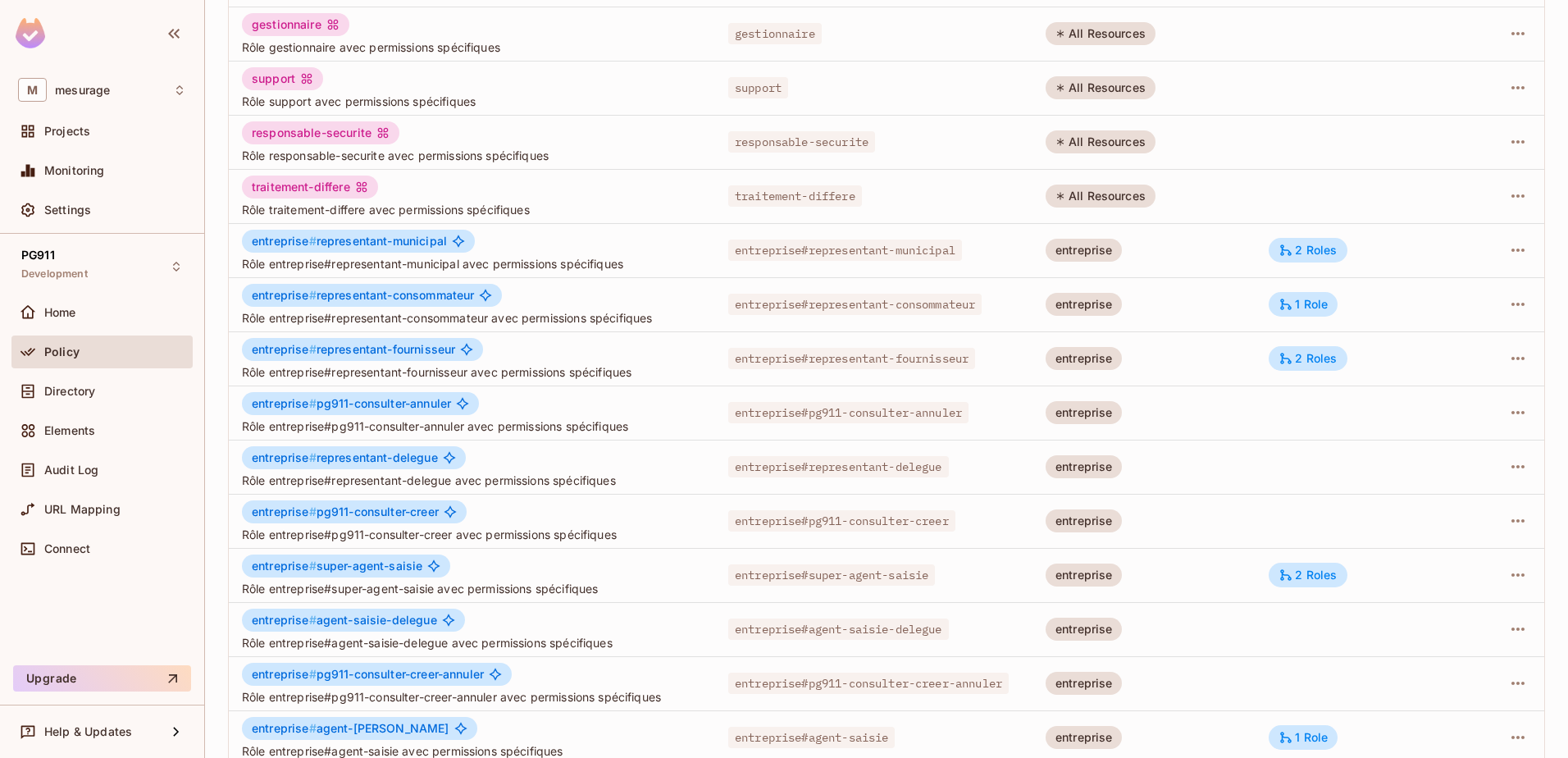
scroll to position [321, 0]
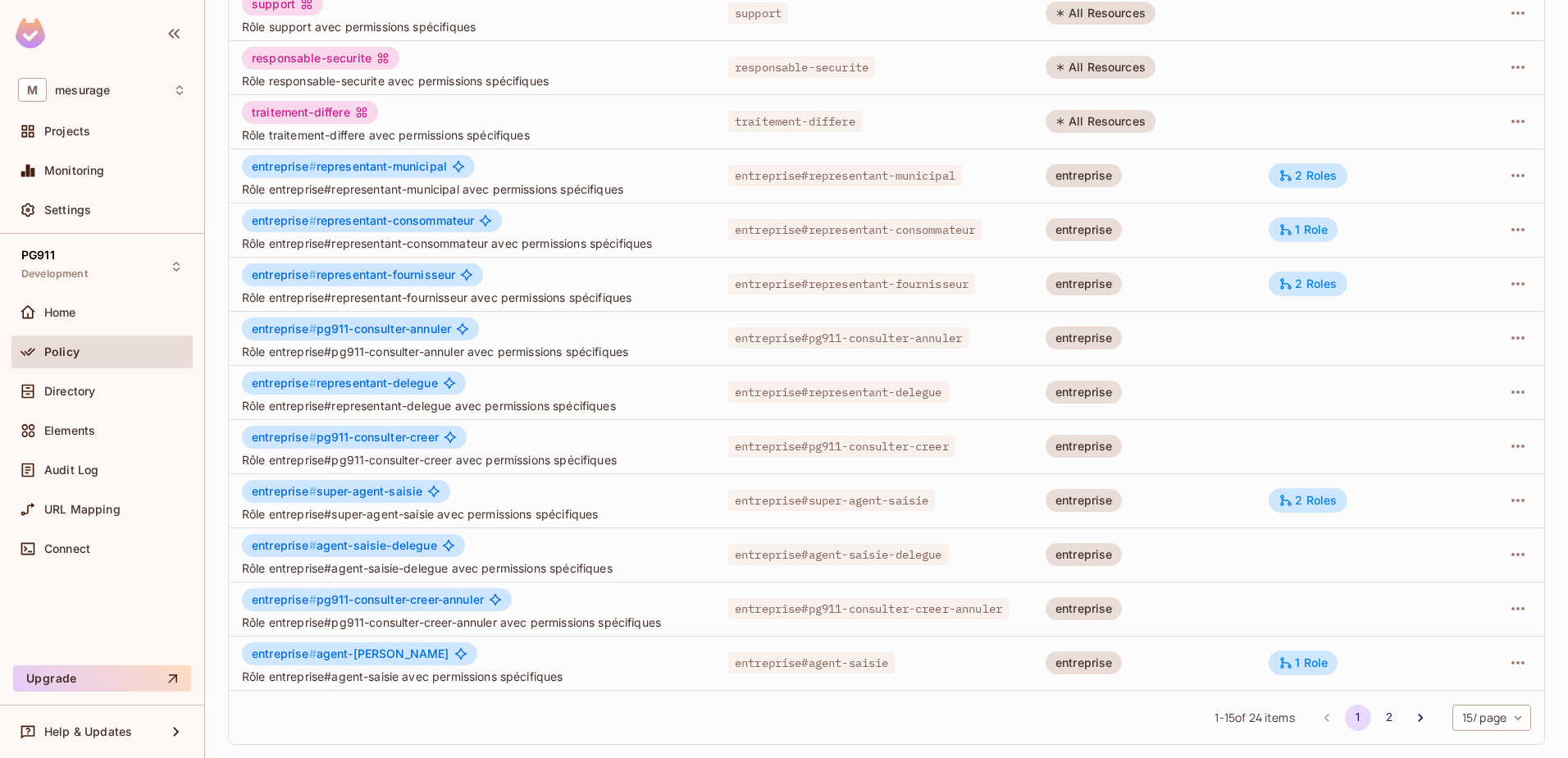
click at [394, 604] on span "entreprise # pg911-consulter-creer-annuler" at bounding box center [367, 599] width 232 height 13
click at [598, 622] on span "Rôle entreprise#pg911-consulter-creer-annuler avec permissions spécifiques" at bounding box center [471, 622] width 460 height 16
click at [1512, 608] on icon "button" at bounding box center [1517, 607] width 13 height 3
click at [1425, 642] on div "Edit Role" at bounding box center [1433, 645] width 50 height 17
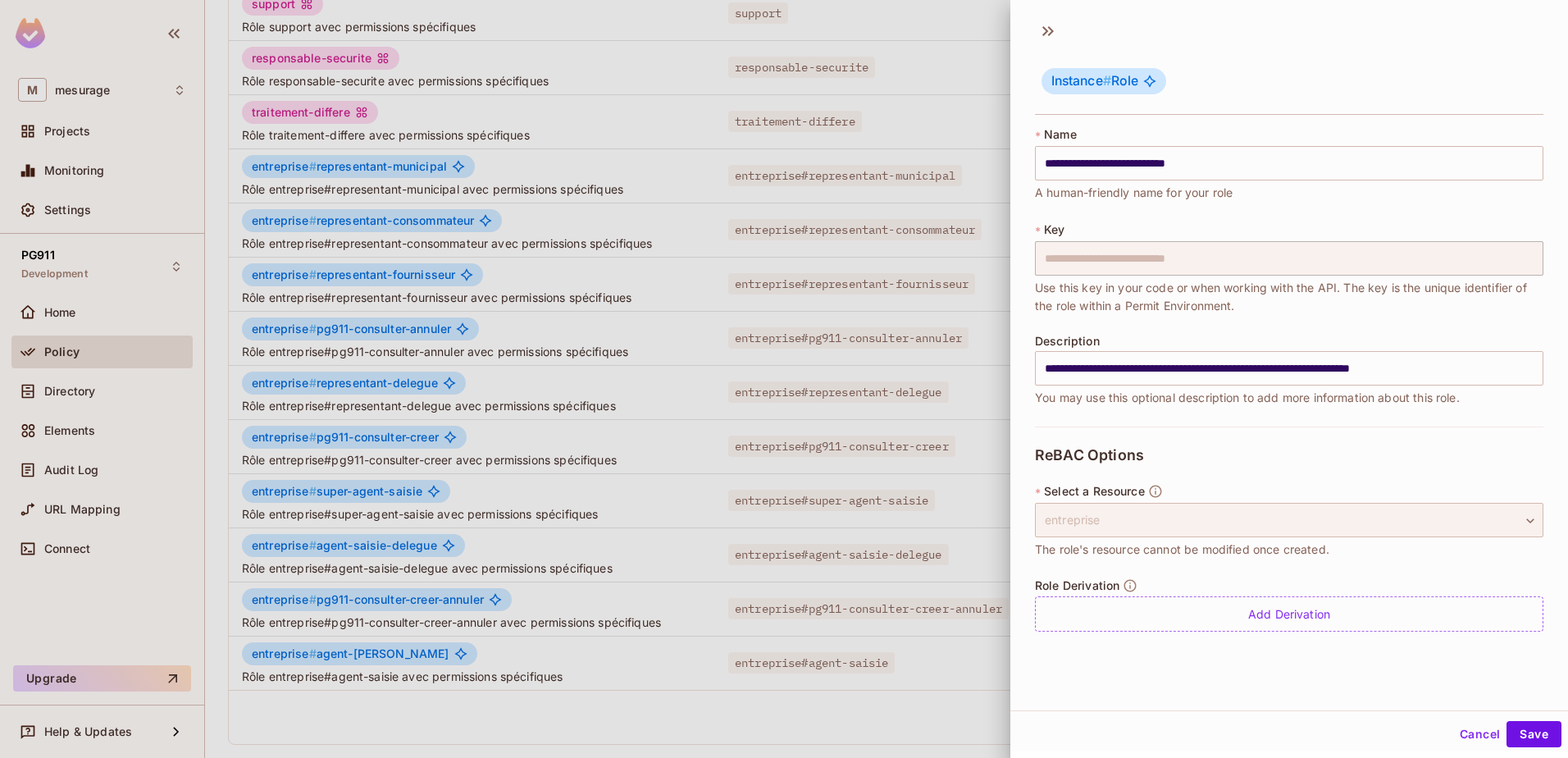
scroll to position [3, 0]
click at [1463, 730] on button "Cancel" at bounding box center [1480, 731] width 53 height 26
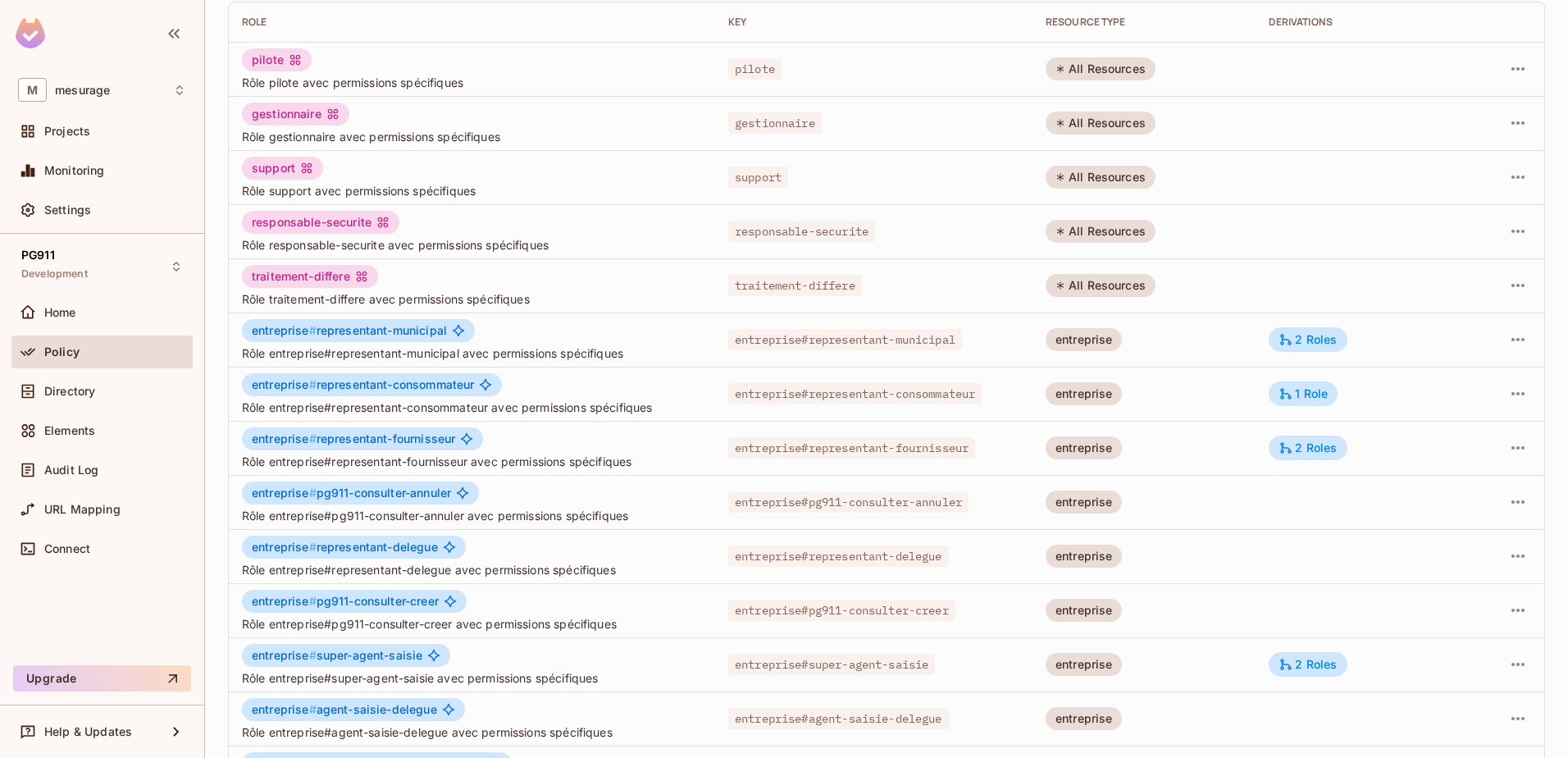
scroll to position [0, 0]
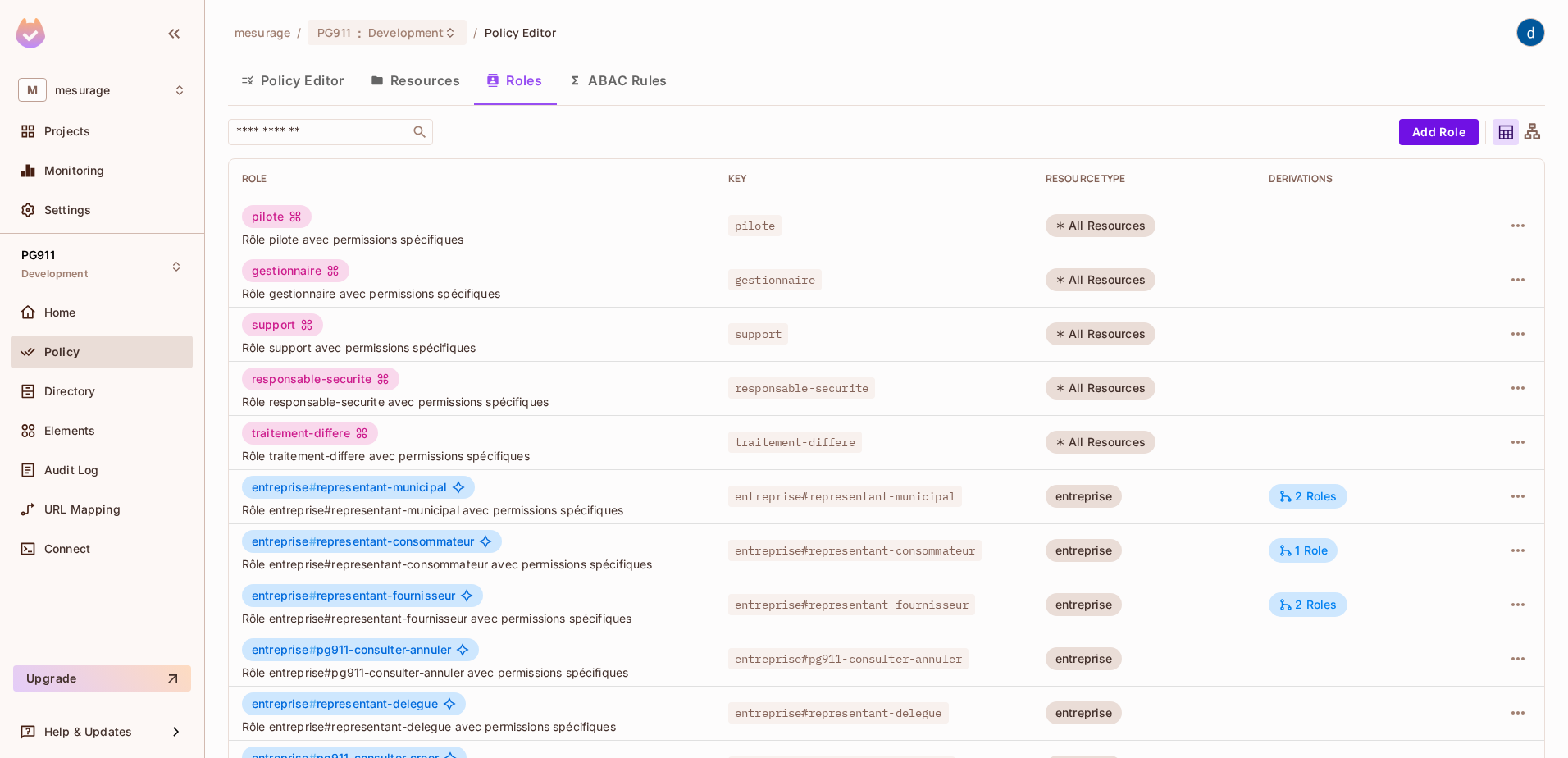
click at [305, 82] on button "Policy Editor" at bounding box center [293, 81] width 129 height 41
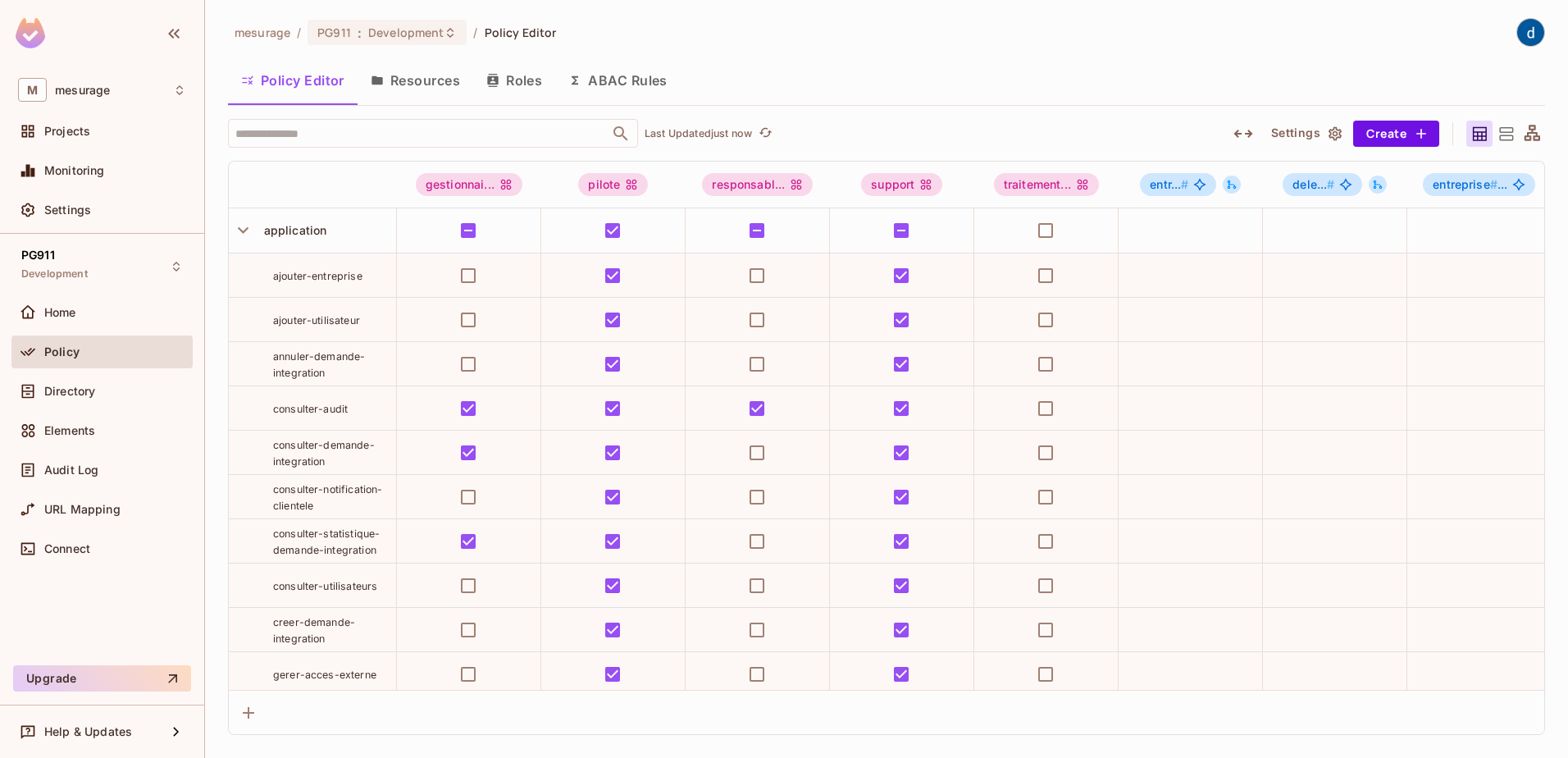
click at [868, 75] on div "Policy Editor Resources Roles ABAC Rules" at bounding box center [887, 81] width 1317 height 41
click at [859, 72] on div "Policy Editor Resources Roles ABAC Rules" at bounding box center [887, 81] width 1317 height 41
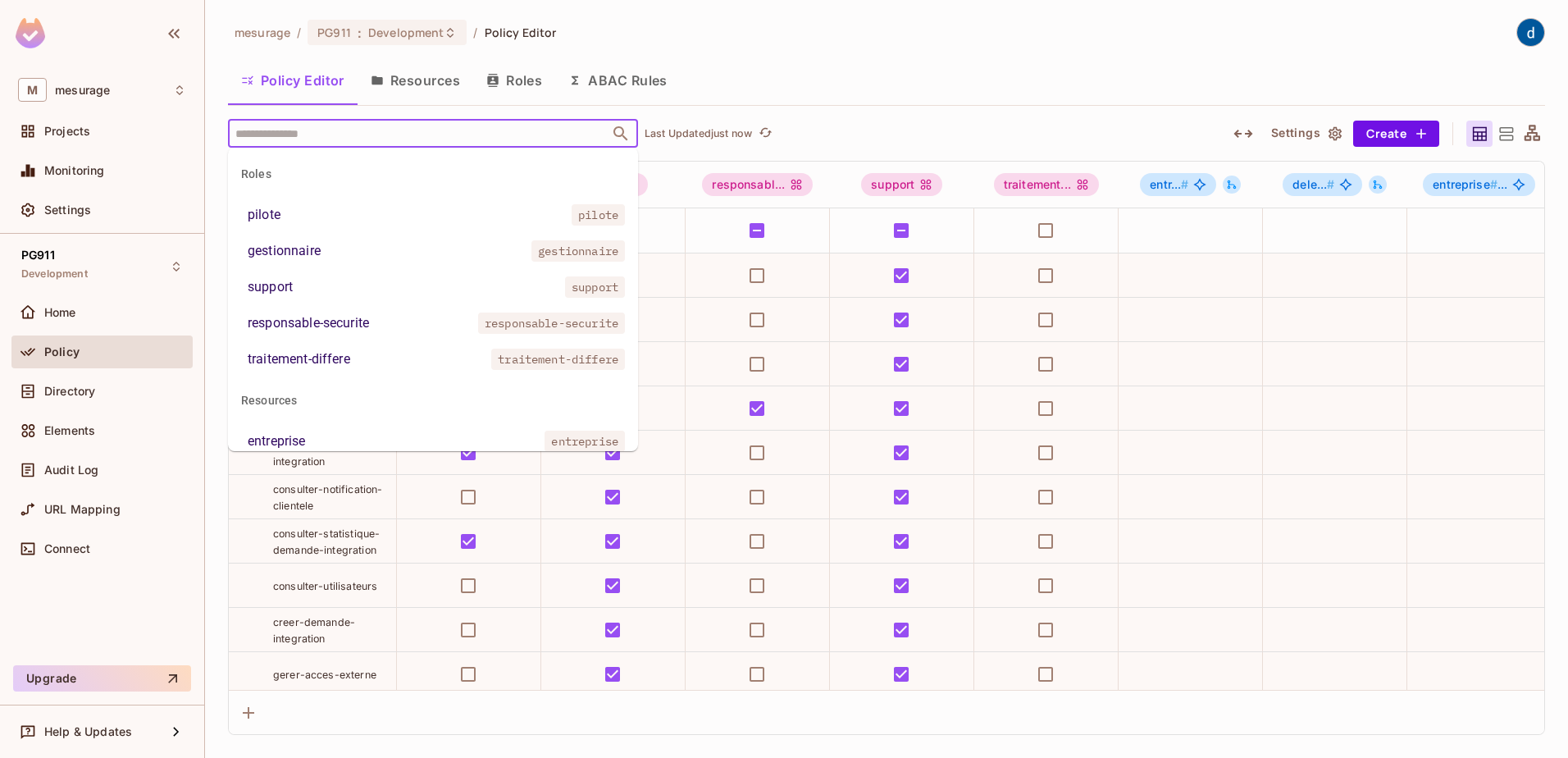
click at [320, 134] on input "text" at bounding box center [419, 133] width 375 height 29
paste input "**********"
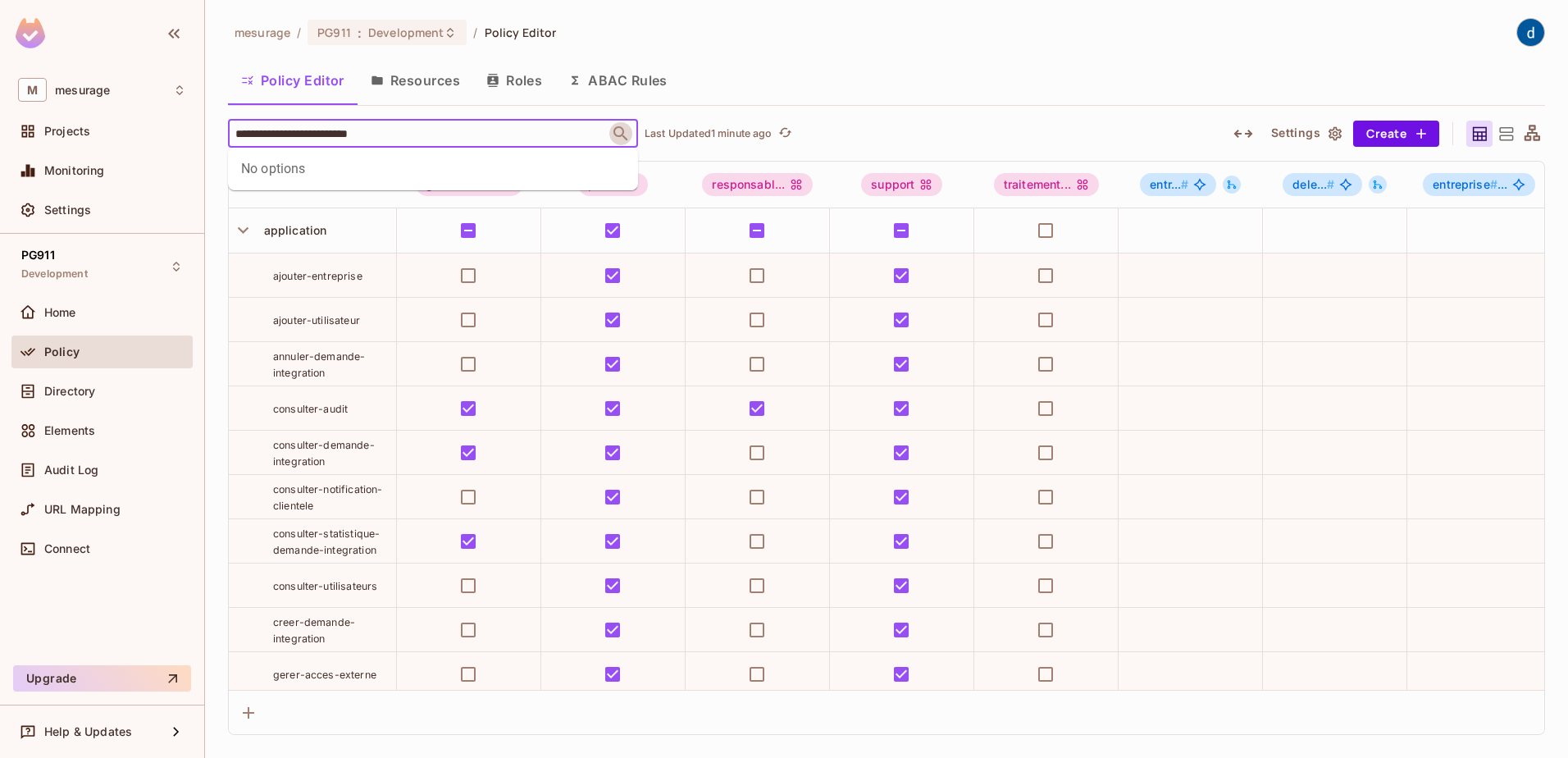
click at [619, 130] on icon "Close" at bounding box center [621, 133] width 19 height 19
click at [618, 128] on icon "Open" at bounding box center [621, 133] width 19 height 19
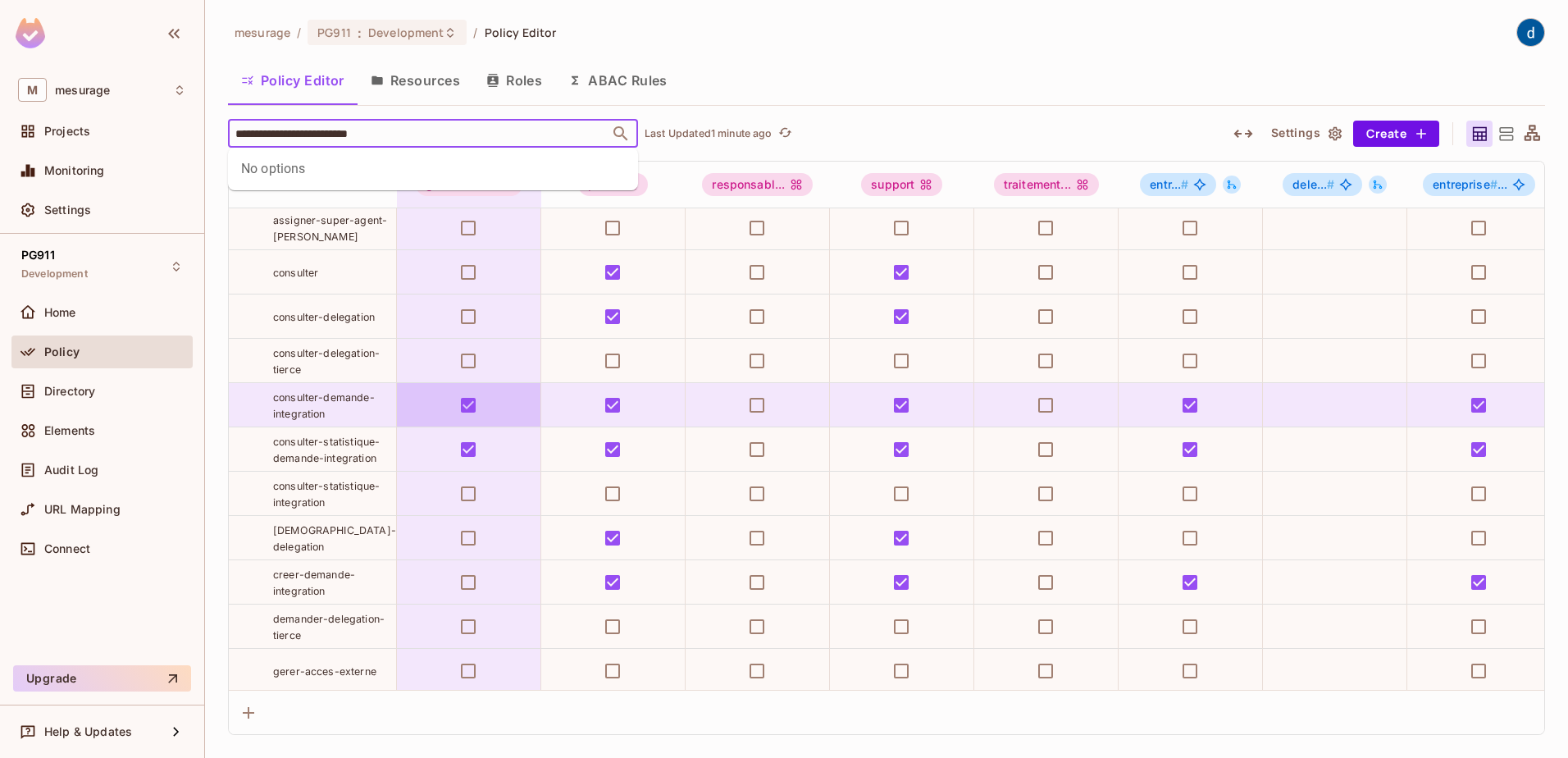
scroll to position [1499, 0]
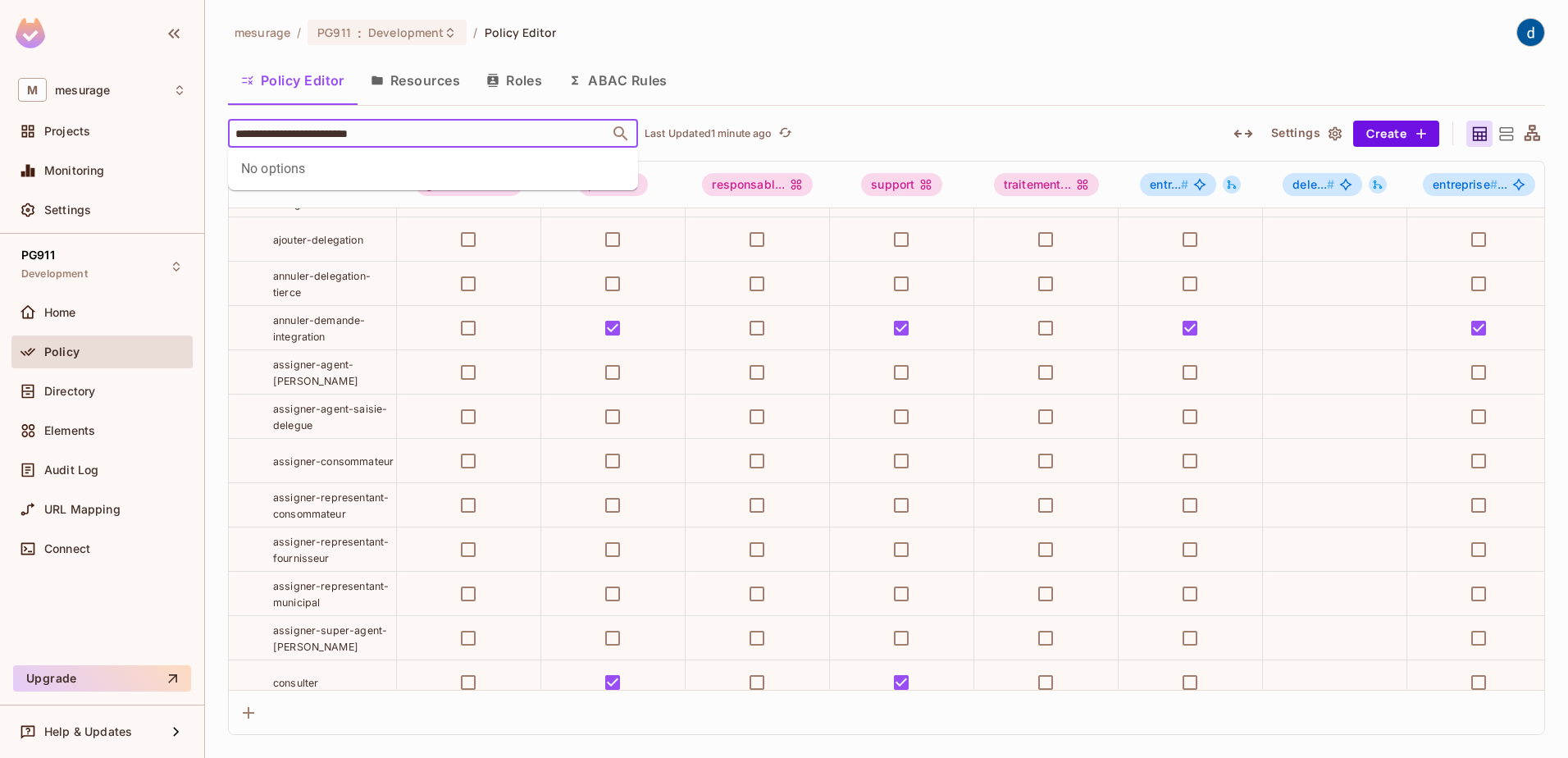
drag, startPoint x: 406, startPoint y: 134, endPoint x: 226, endPoint y: 138, distance: 180.0
click at [226, 138] on div "**********" at bounding box center [887, 379] width 1363 height 758
type input "**********"
click at [712, 133] on p "Last Updated 1 minute ago" at bounding box center [709, 133] width 128 height 13
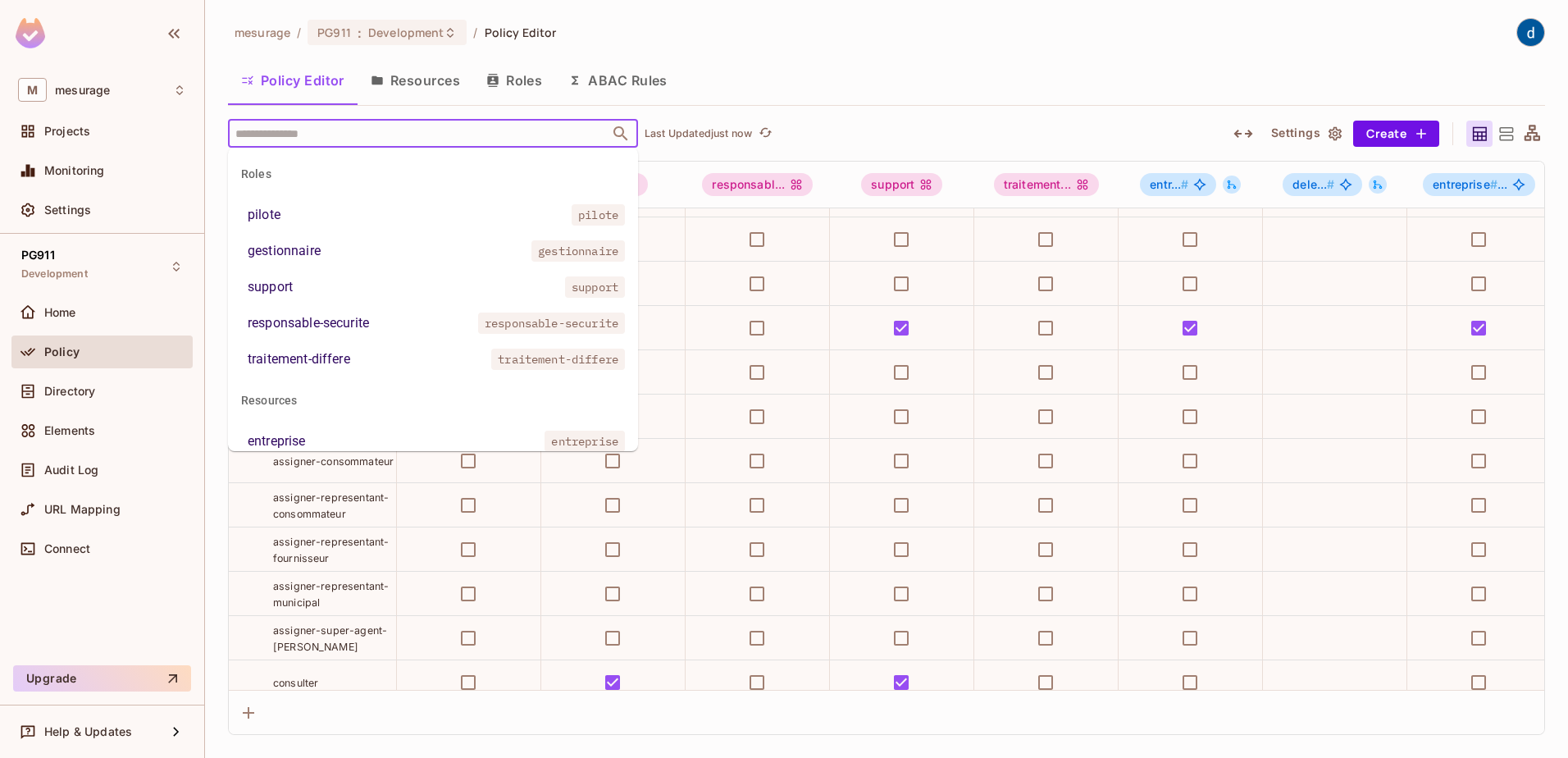
click at [485, 134] on input "text" at bounding box center [419, 133] width 375 height 29
paste input "**********"
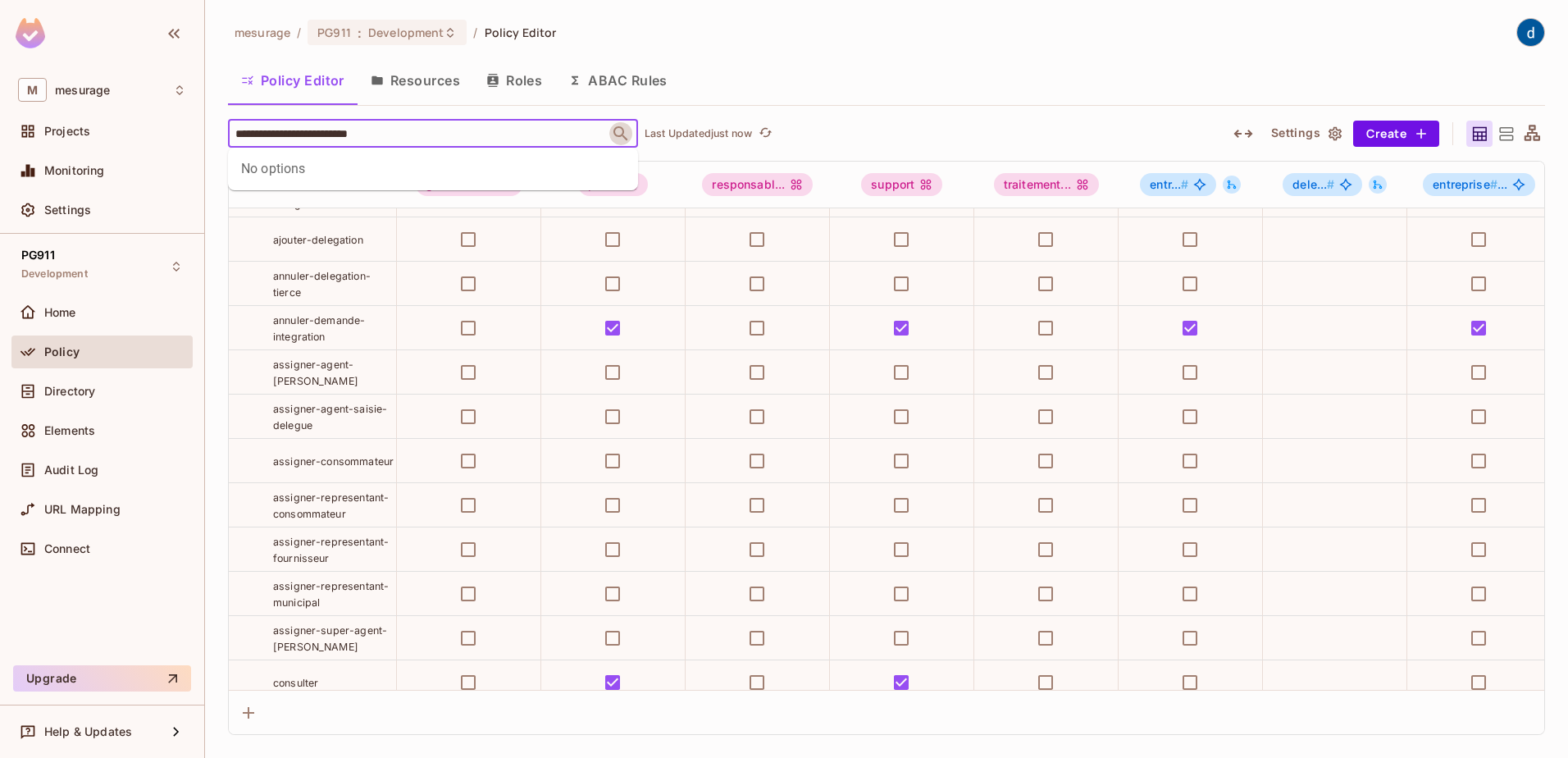
click at [611, 130] on icon "Close" at bounding box center [621, 133] width 19 height 19
click at [616, 129] on icon "Open" at bounding box center [621, 133] width 19 height 19
type input "**********"
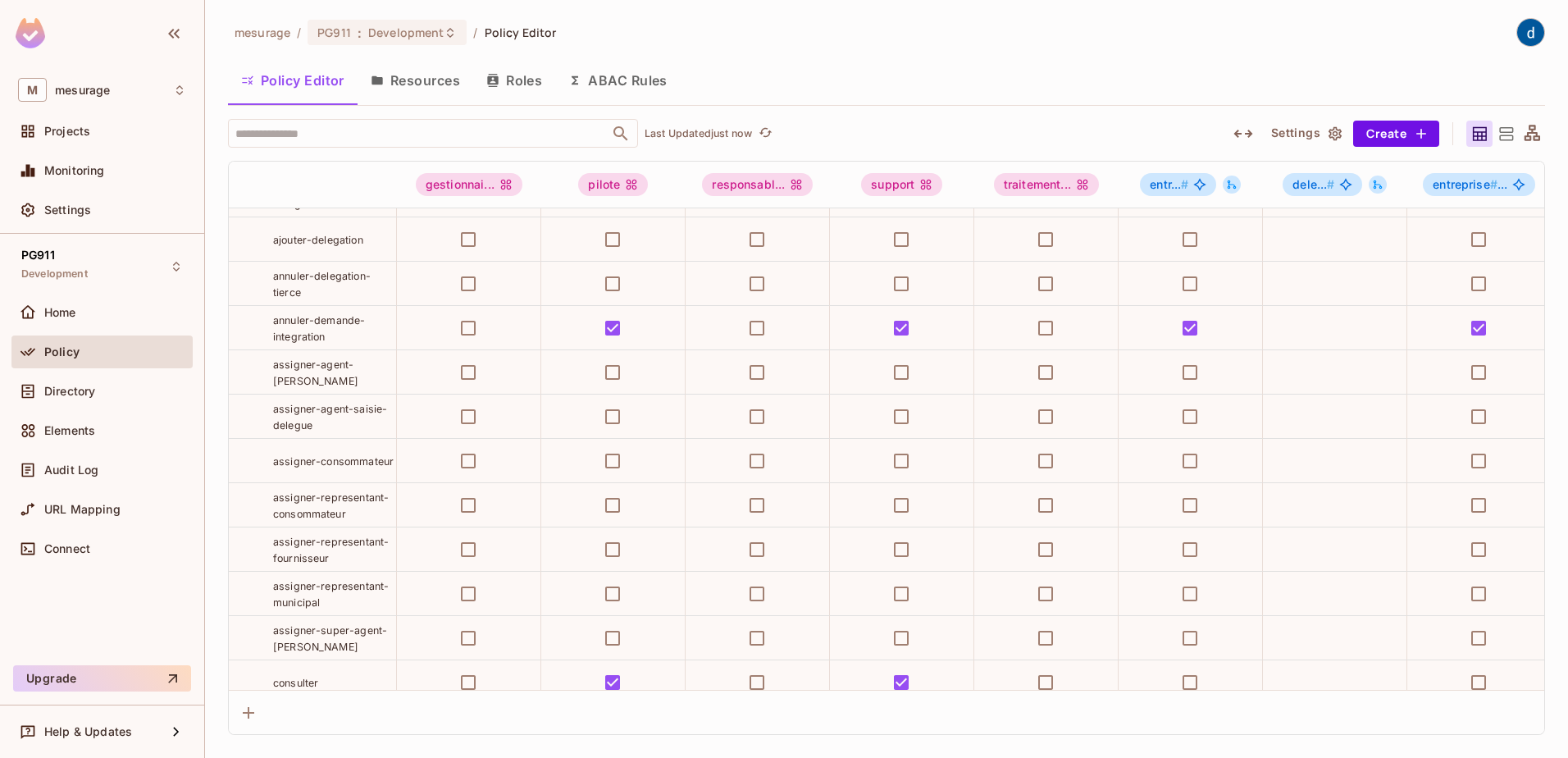
click at [867, 79] on div "Policy Editor Resources Roles ABAC Rules" at bounding box center [887, 81] width 1317 height 41
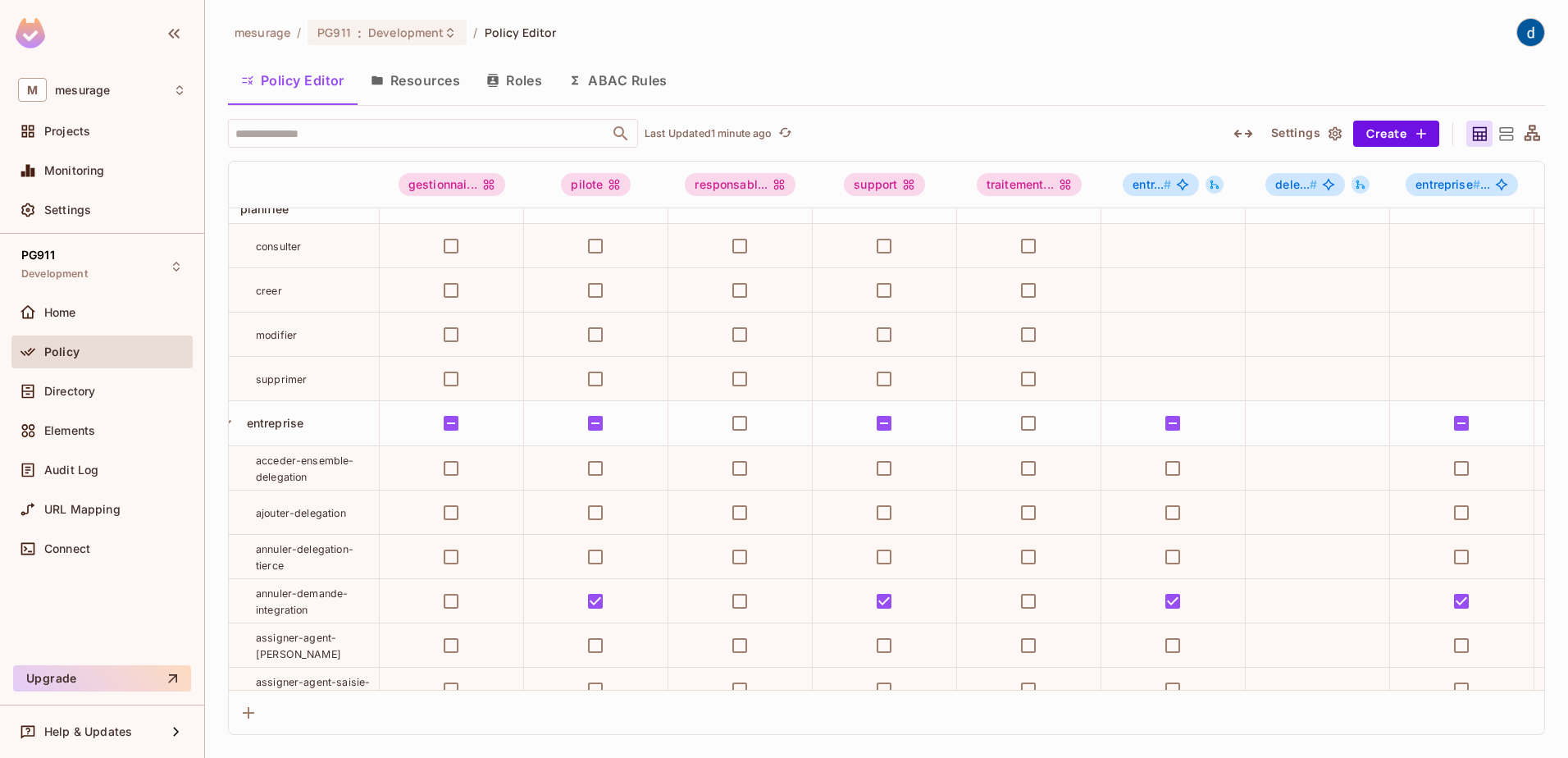
scroll to position [1226, 0]
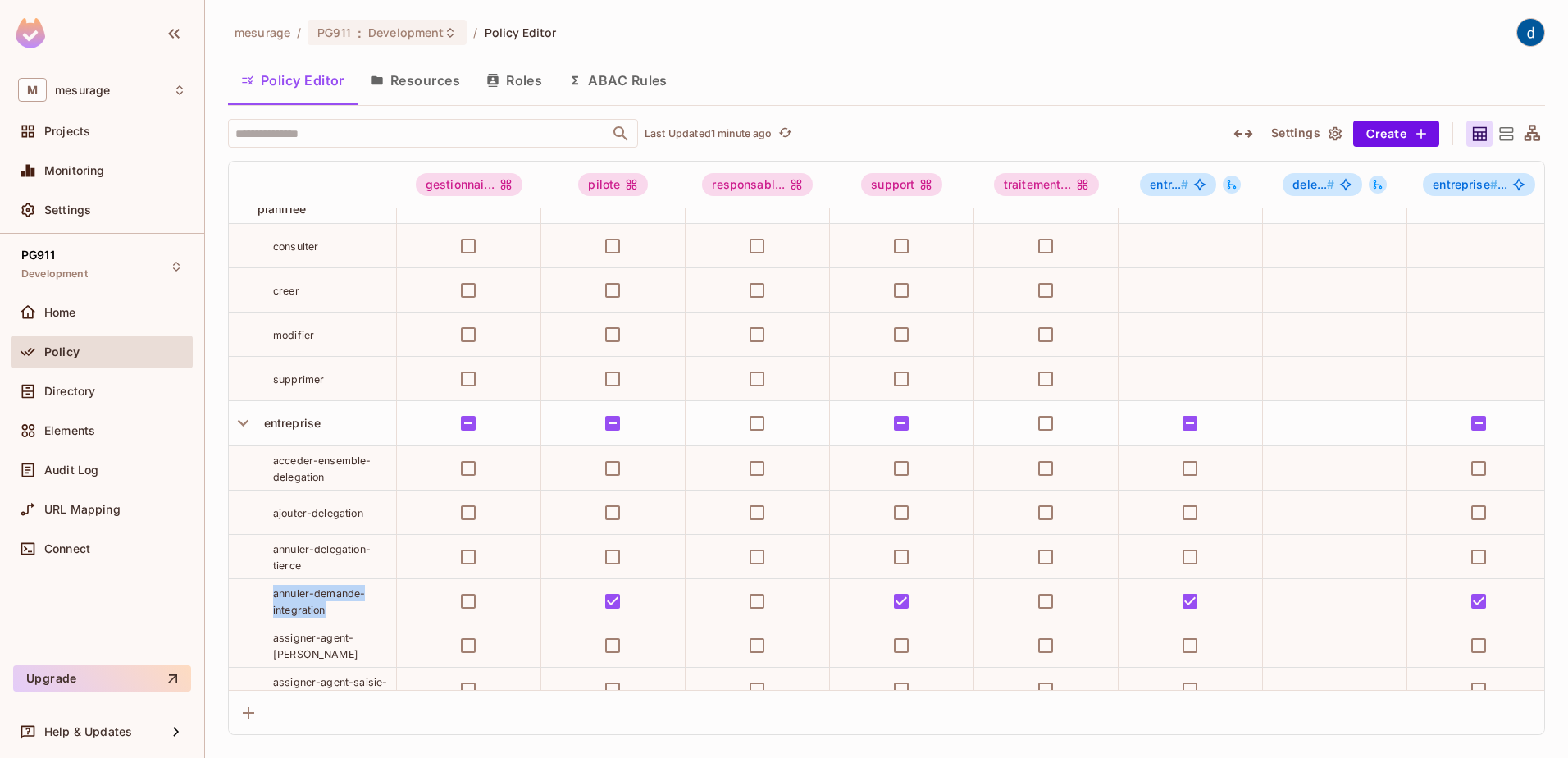
drag, startPoint x: 274, startPoint y: 623, endPoint x: 334, endPoint y: 639, distance: 62.1
click at [334, 617] on div "annuler-demande-integration" at bounding box center [334, 602] width 123 height 33
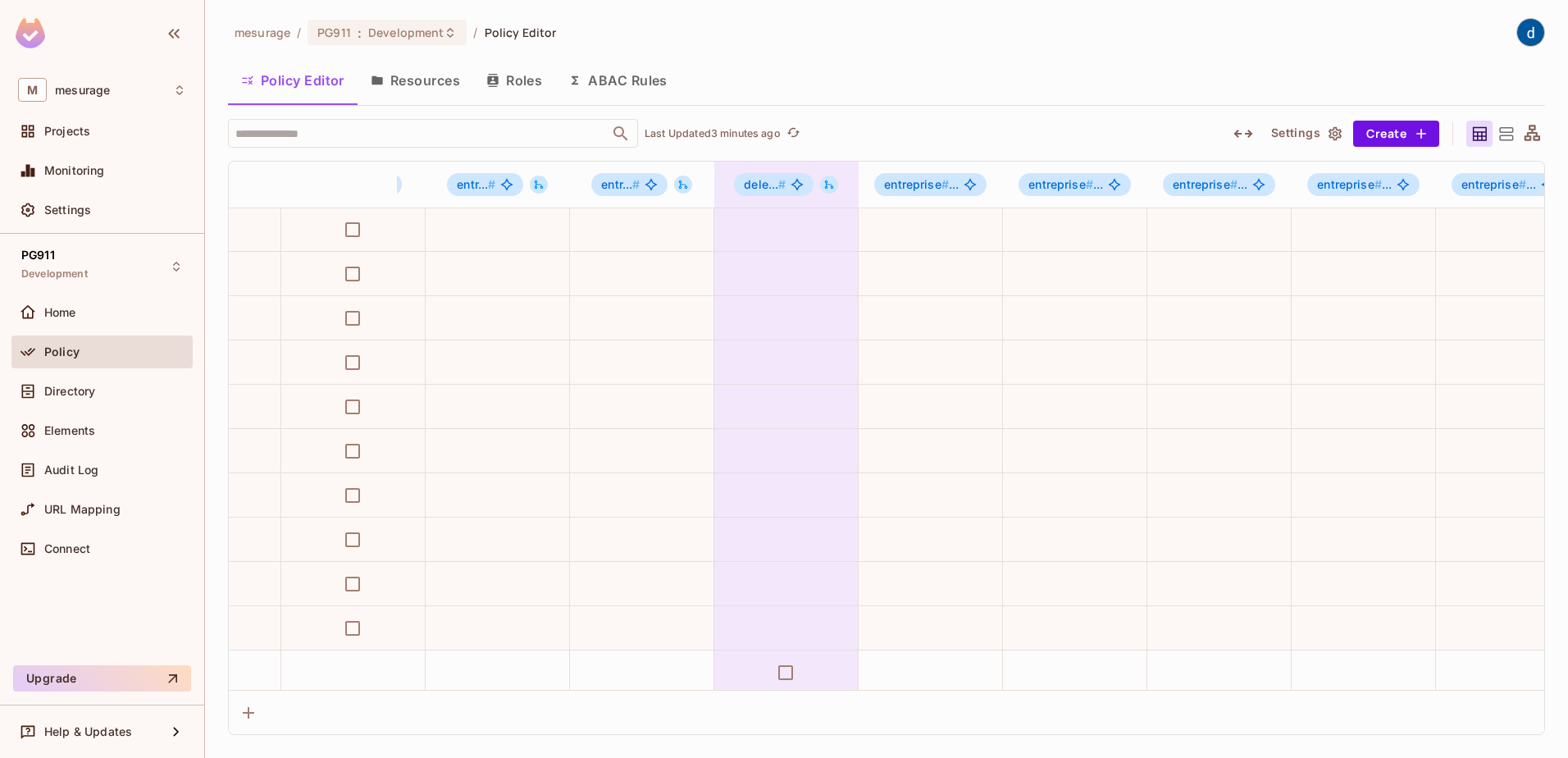
scroll to position [325, 1271]
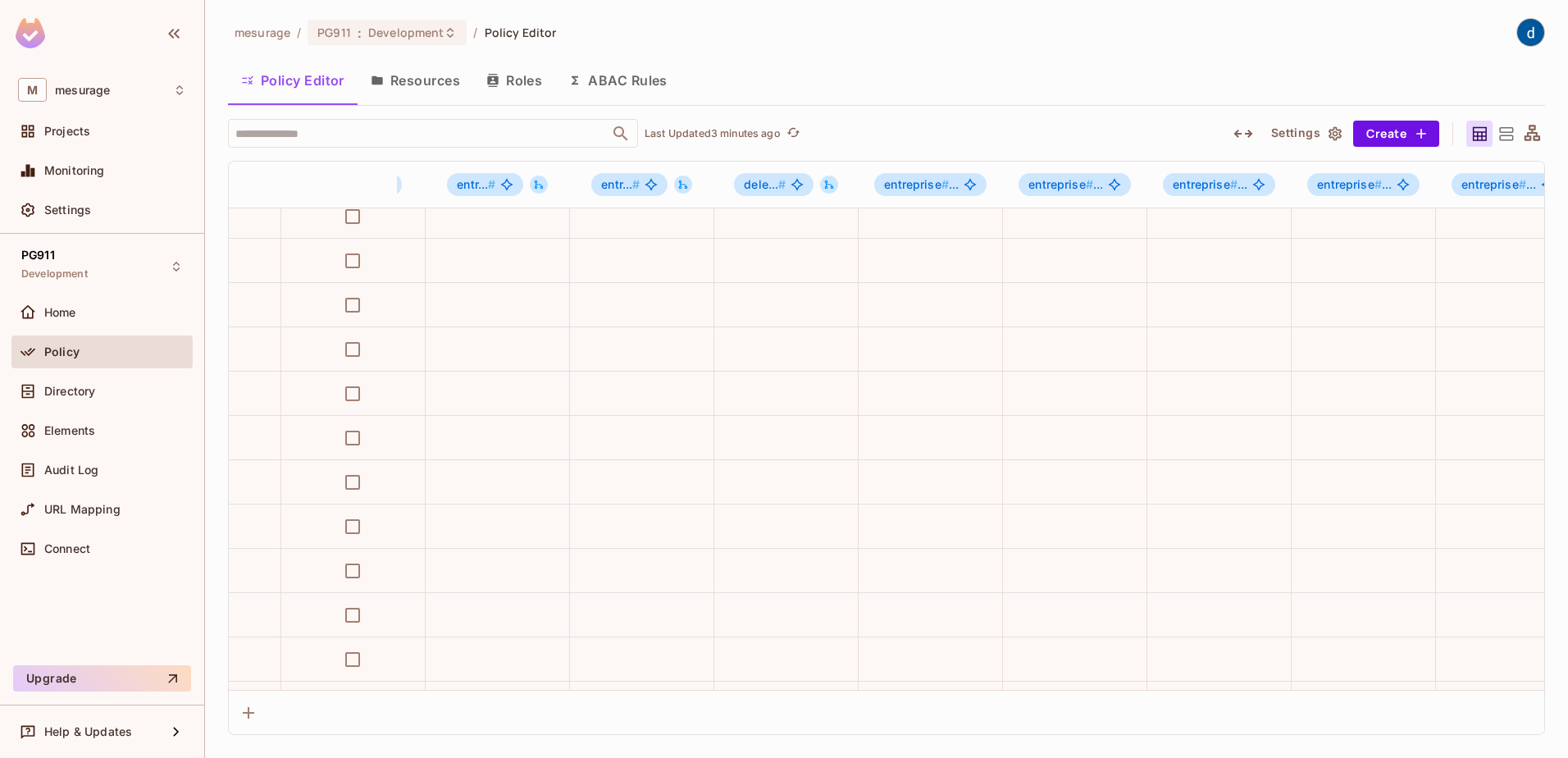
drag, startPoint x: 523, startPoint y: 80, endPoint x: 528, endPoint y: 118, distance: 38.3
click at [523, 80] on button "Roles" at bounding box center [514, 81] width 82 height 41
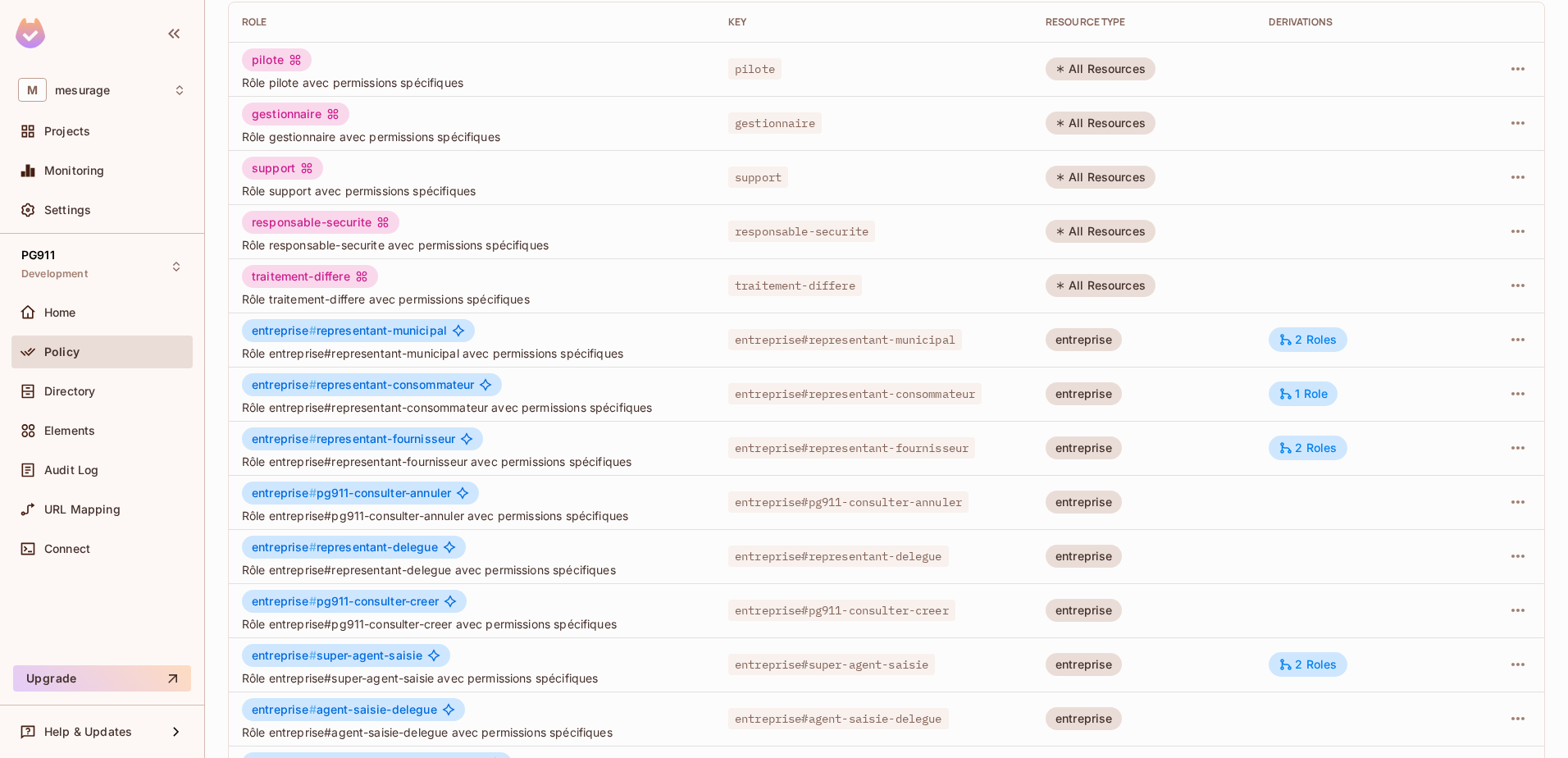
scroll to position [321, 0]
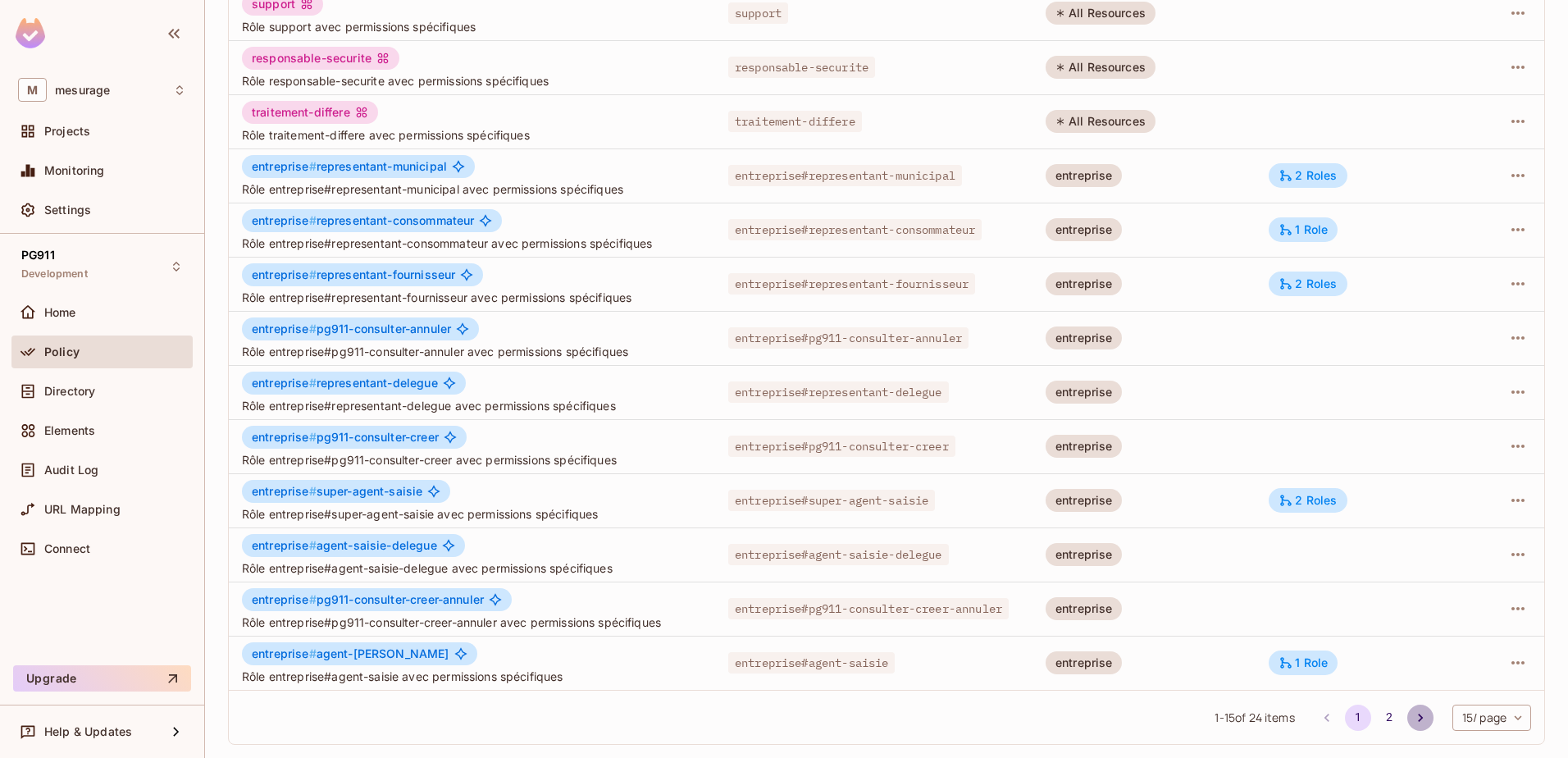
click at [1412, 720] on icon "Go to next page" at bounding box center [1420, 717] width 17 height 17
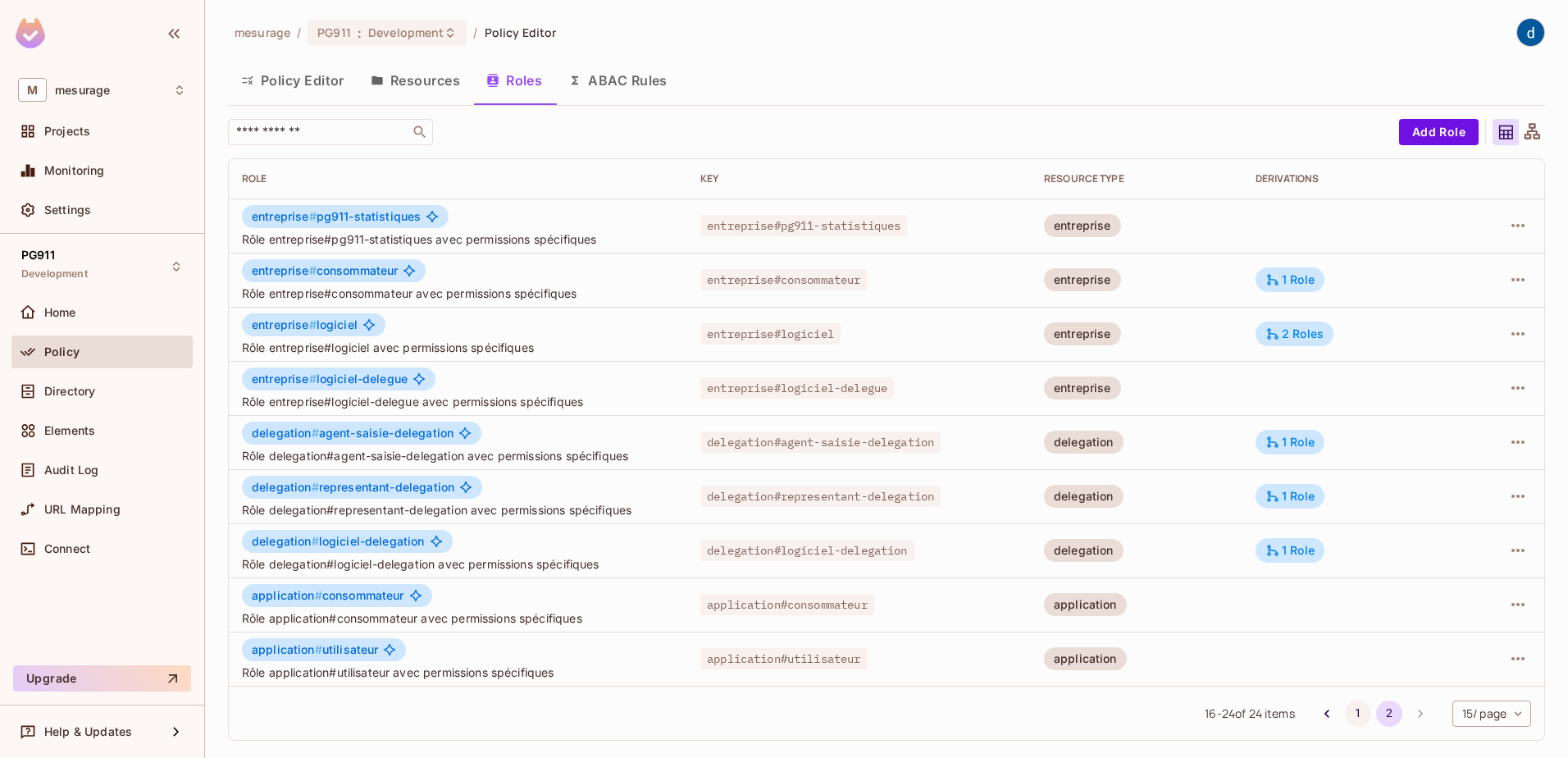
click at [1350, 713] on button "1" at bounding box center [1358, 713] width 26 height 26
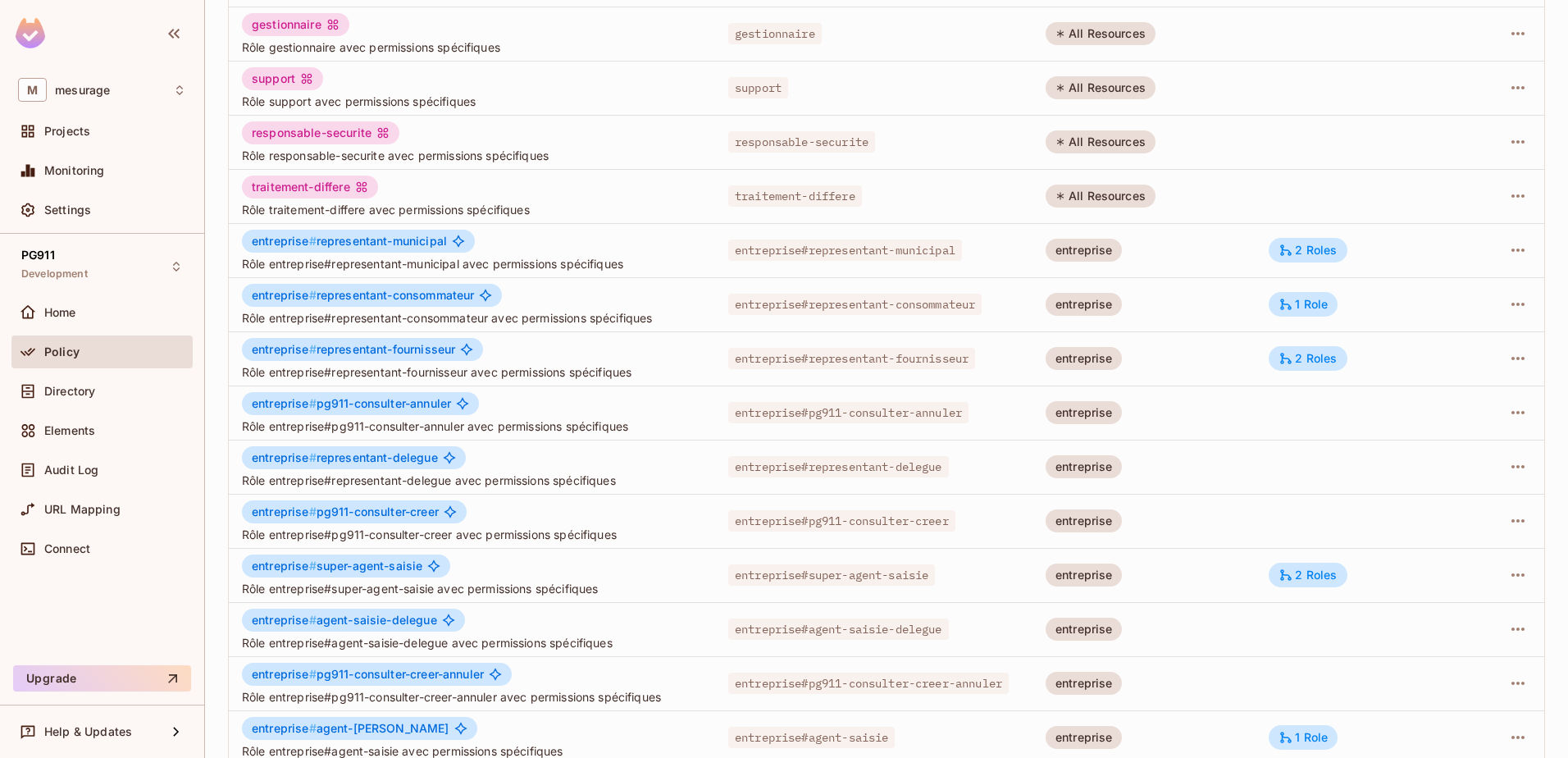
scroll to position [321, 0]
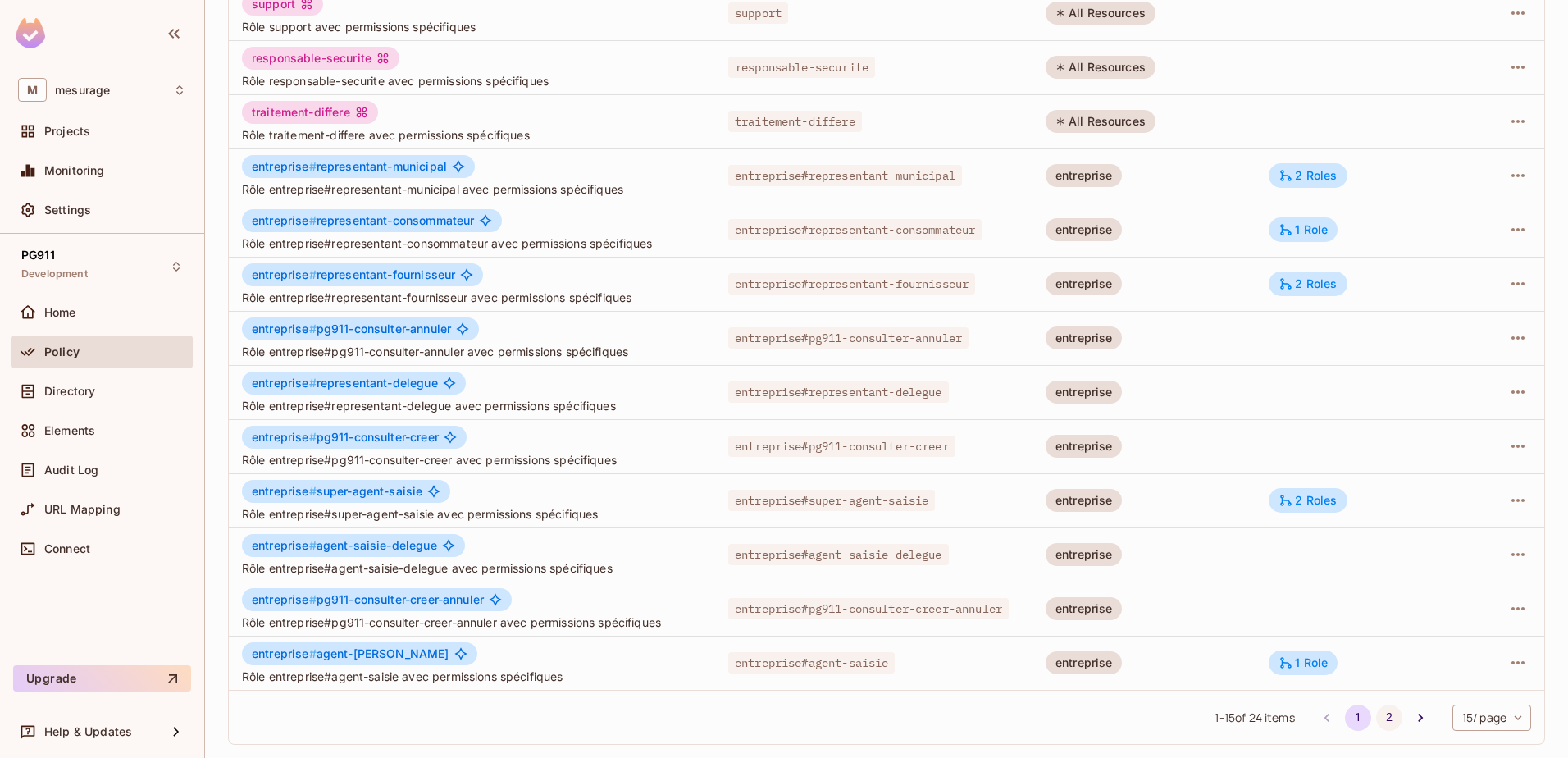
click at [1376, 716] on button "2" at bounding box center [1389, 717] width 26 height 26
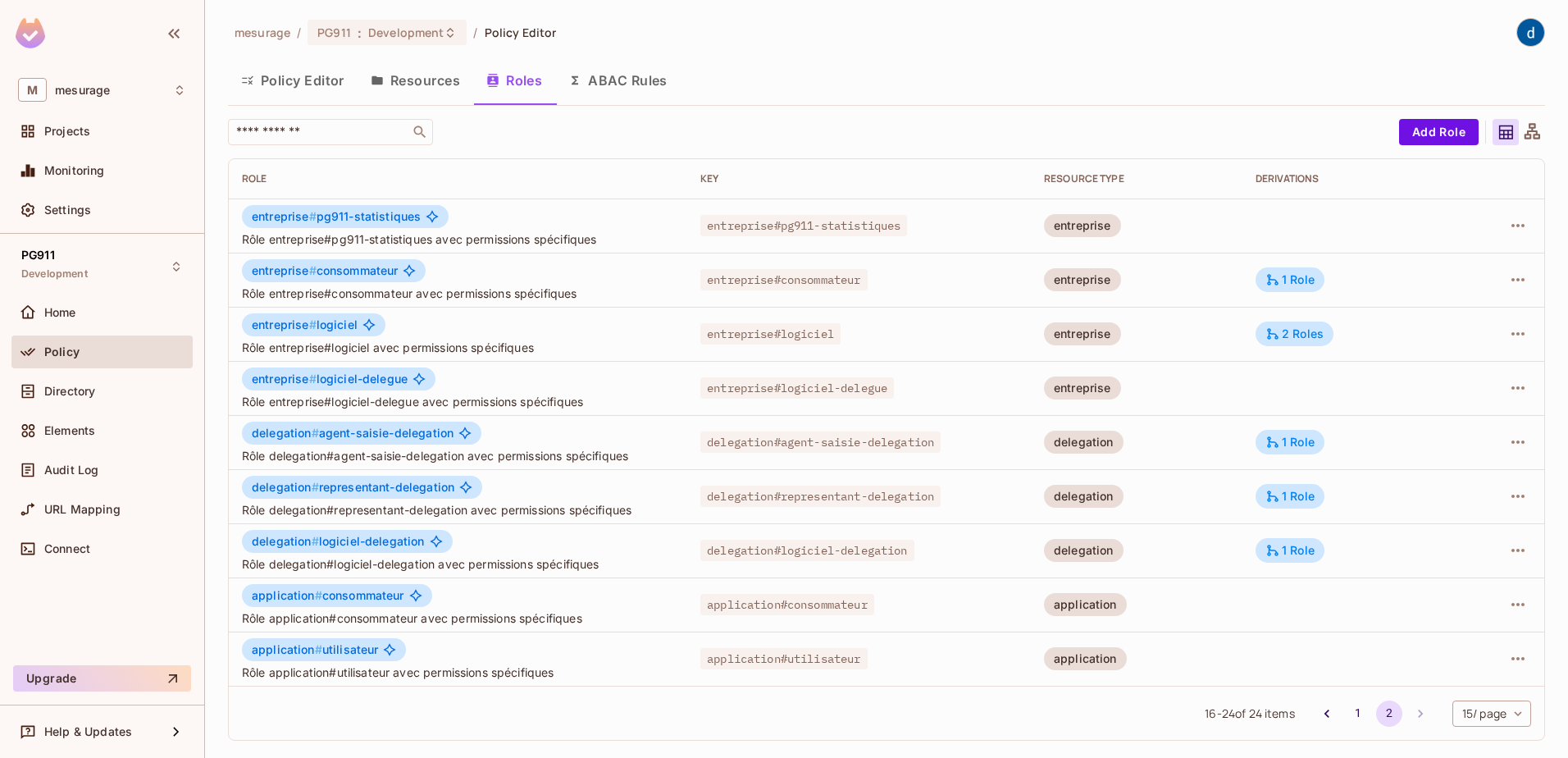
scroll to position [0, 0]
